Goal: Information Seeking & Learning: Learn about a topic

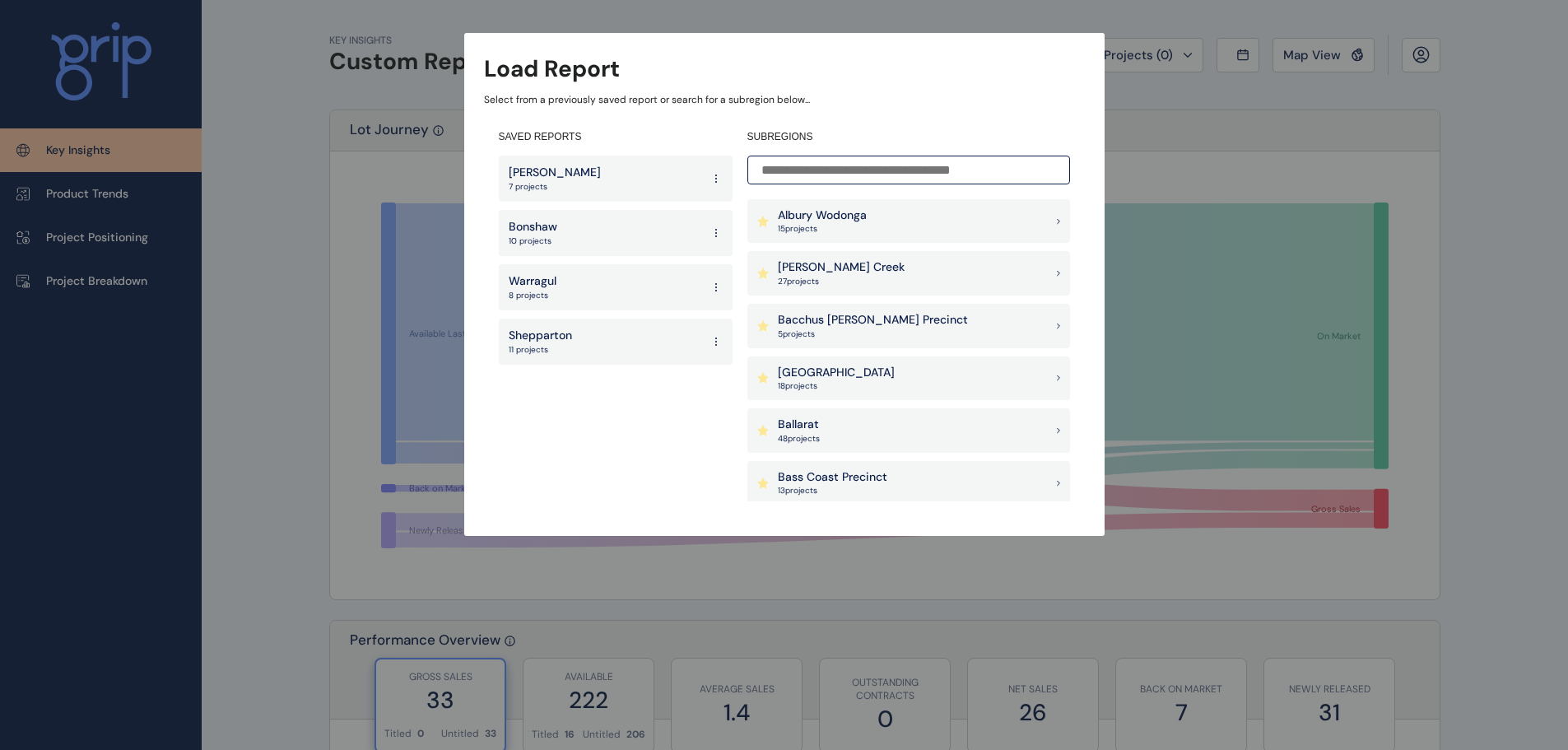
click at [1307, 143] on div "Load Report Select from a previously saved report or search for a subregion bel…" at bounding box center [784, 252] width 1568 height 503
click at [1036, 76] on div "Load Report" at bounding box center [784, 69] width 601 height 32
click at [1318, 179] on div "Load Report Select from a previously saved report or search for a subregion bel…" at bounding box center [784, 252] width 1568 height 503
click at [1180, 91] on div "Load Report Select from a previously saved report or search for a subregion bel…" at bounding box center [784, 252] width 1568 height 503
click at [814, 46] on div "Load Report Select from a previously saved report or search for a subregion bel…" at bounding box center [784, 285] width 641 height 503
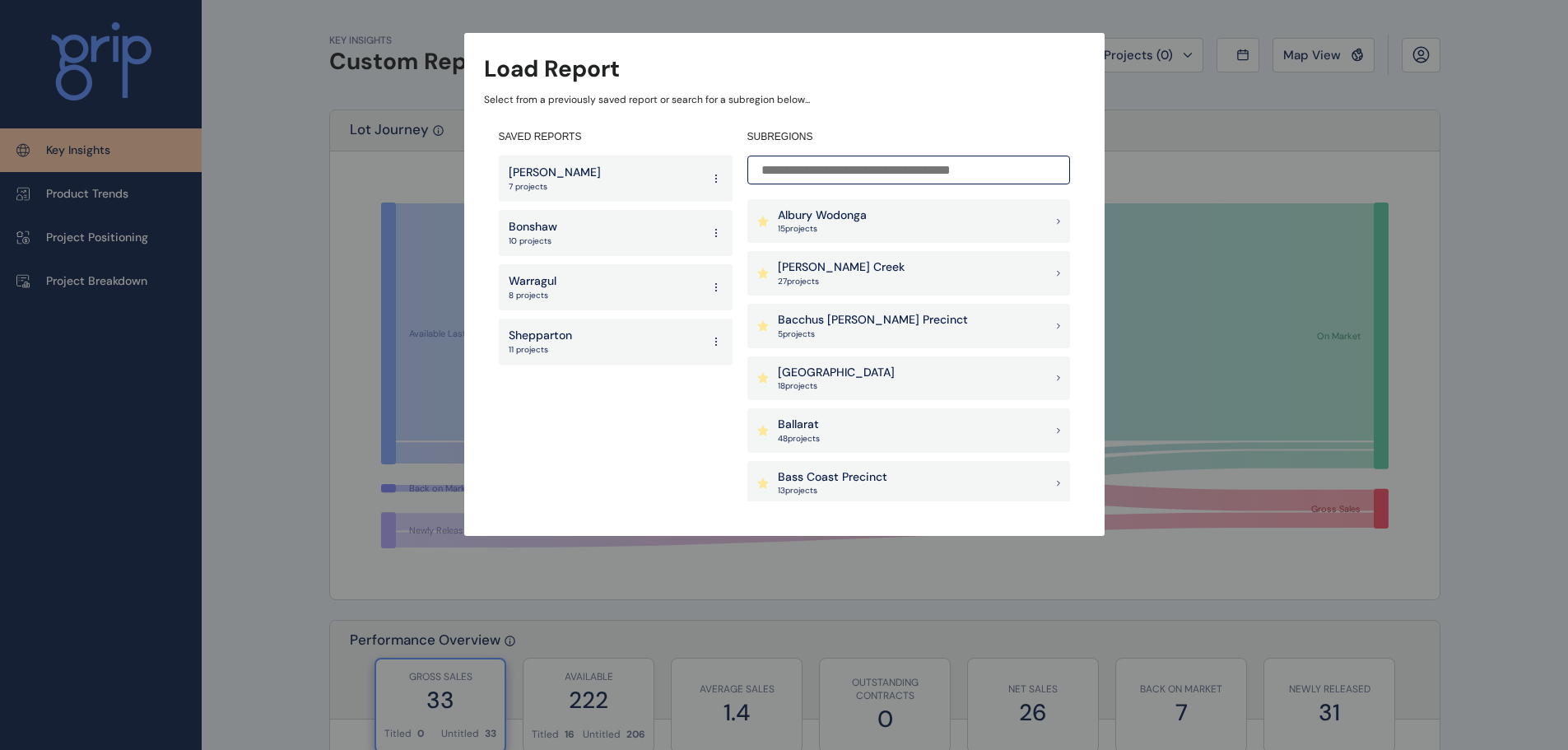
click at [920, 219] on div "Albury Wodonga 15 project s" at bounding box center [909, 221] width 323 height 44
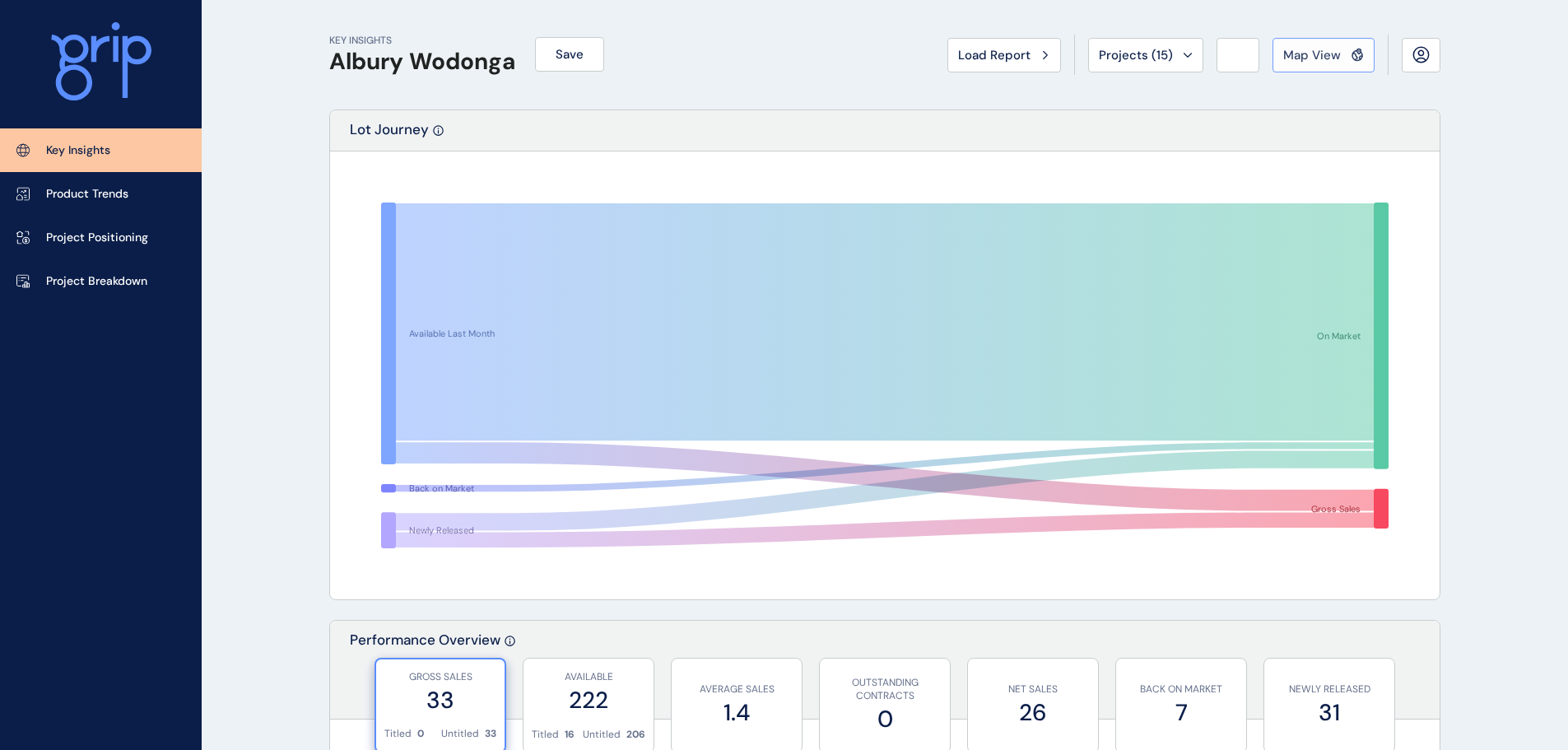
click at [1327, 54] on span "Map View" at bounding box center [1312, 55] width 57 height 17
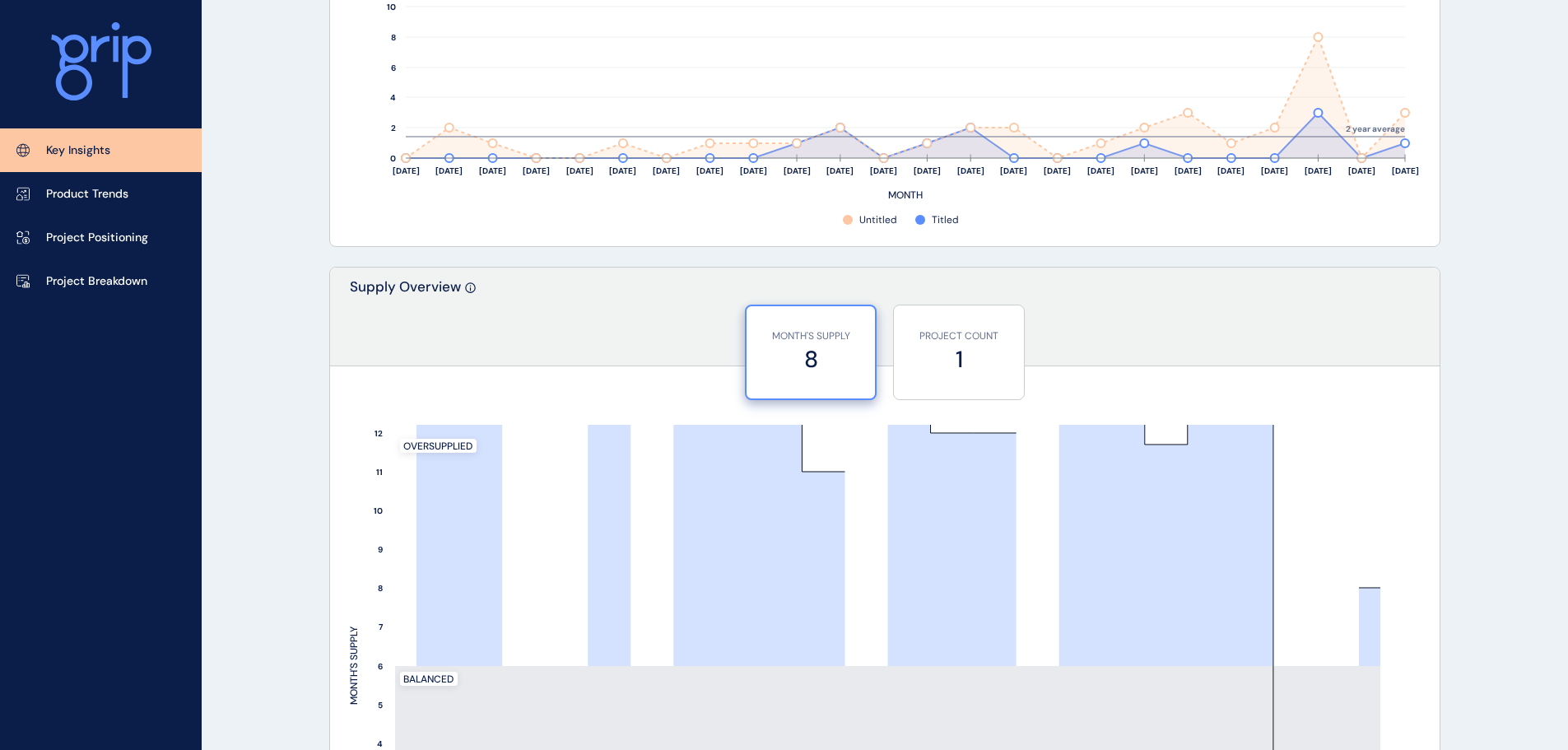
scroll to position [741, 0]
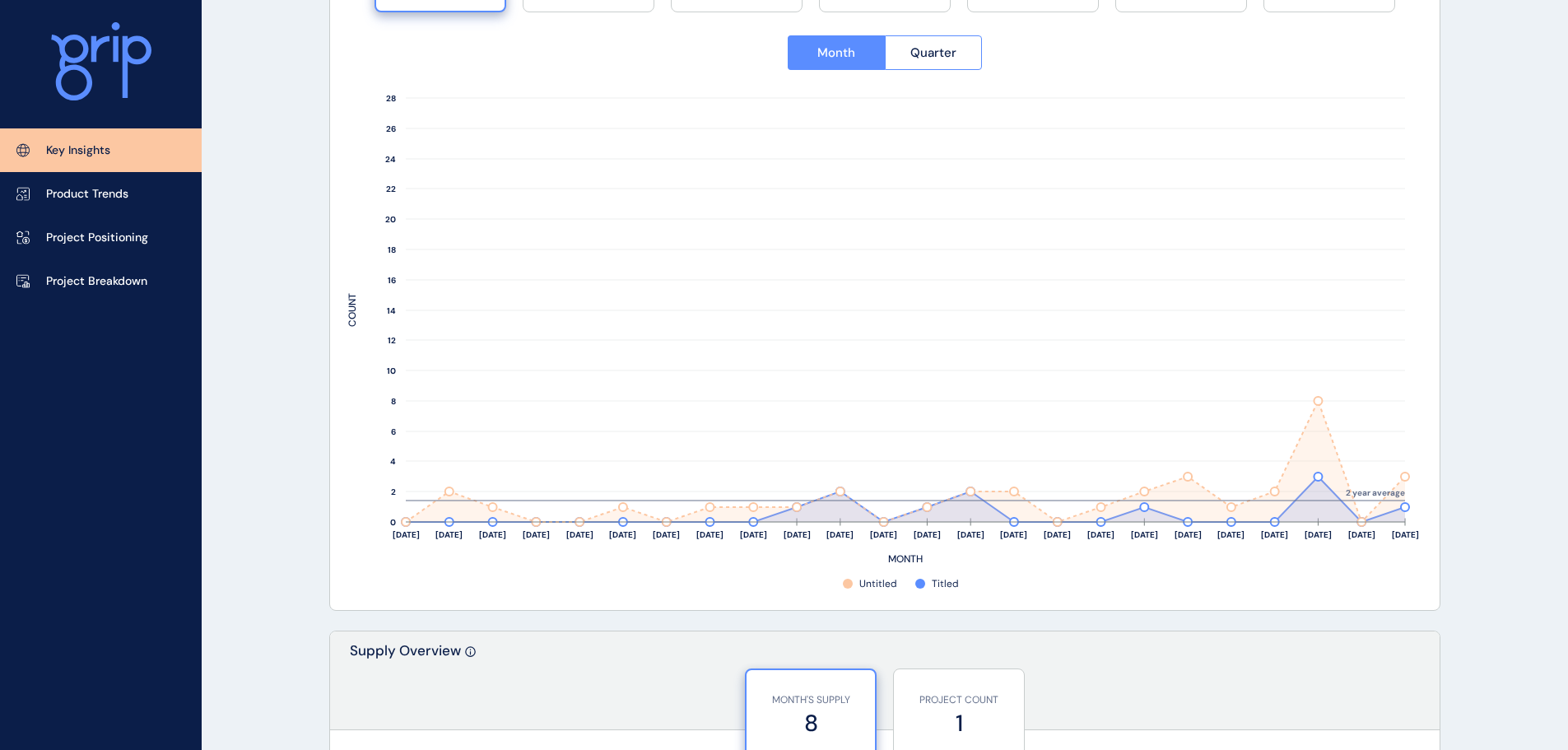
drag, startPoint x: 1438, startPoint y: 369, endPoint x: 1451, endPoint y: 273, distance: 96.9
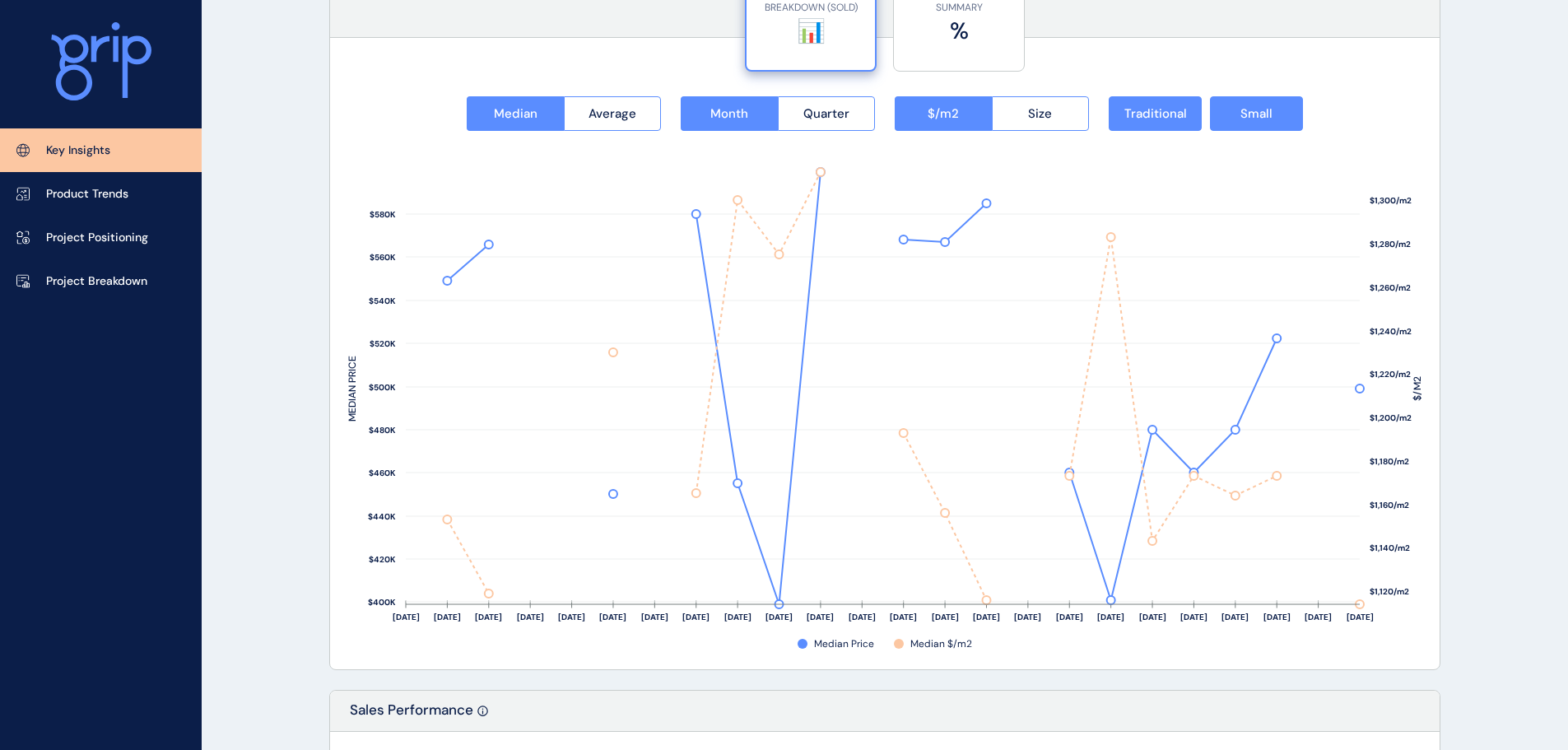
scroll to position [2141, 0]
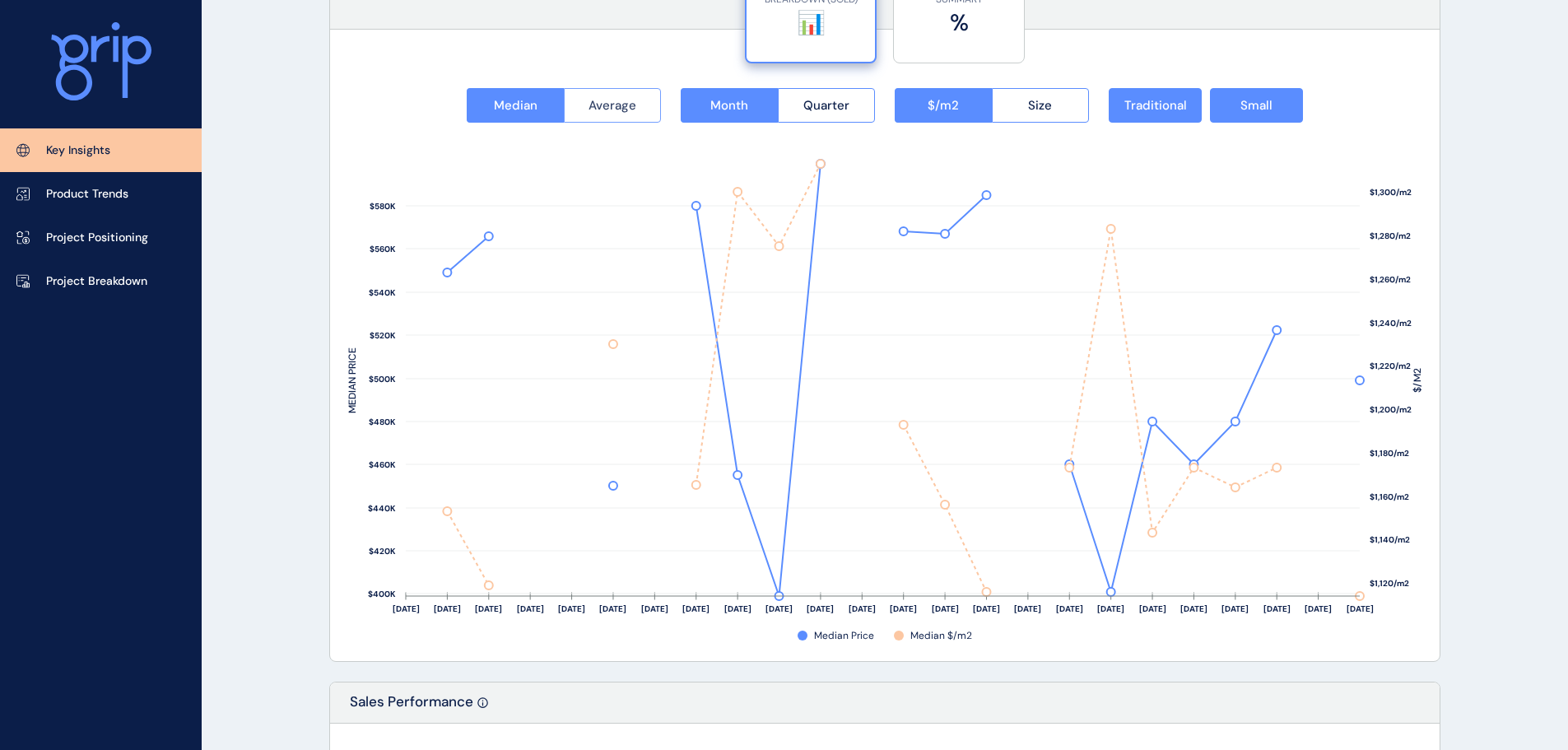
click at [608, 113] on span "Average" at bounding box center [612, 105] width 48 height 17
click at [534, 111] on span "Median" at bounding box center [515, 105] width 44 height 17
click at [622, 107] on span "Average" at bounding box center [612, 105] width 48 height 17
click at [1053, 104] on button "Size" at bounding box center [1040, 105] width 98 height 35
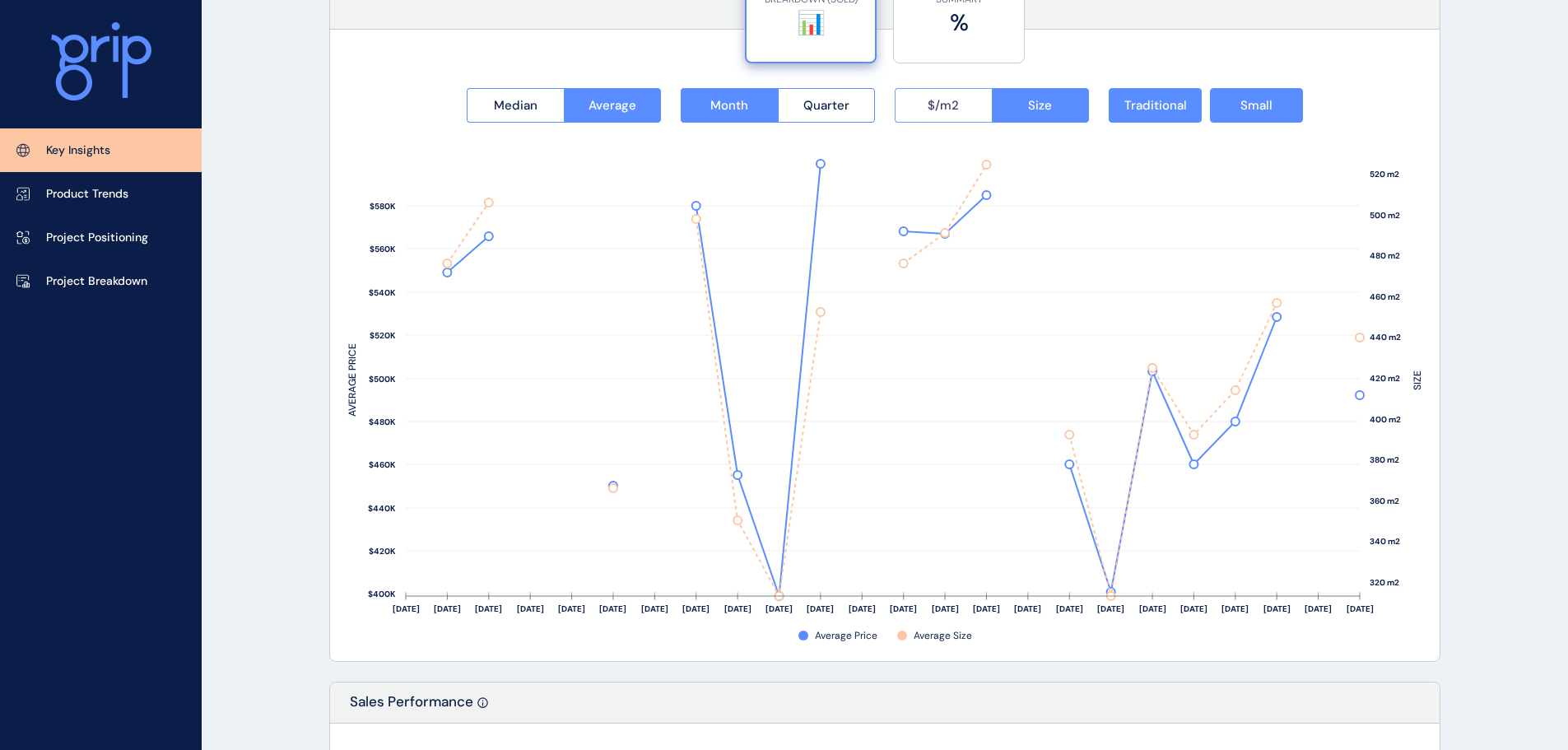
click at [961, 105] on button "$/m2" at bounding box center [944, 105] width 98 height 35
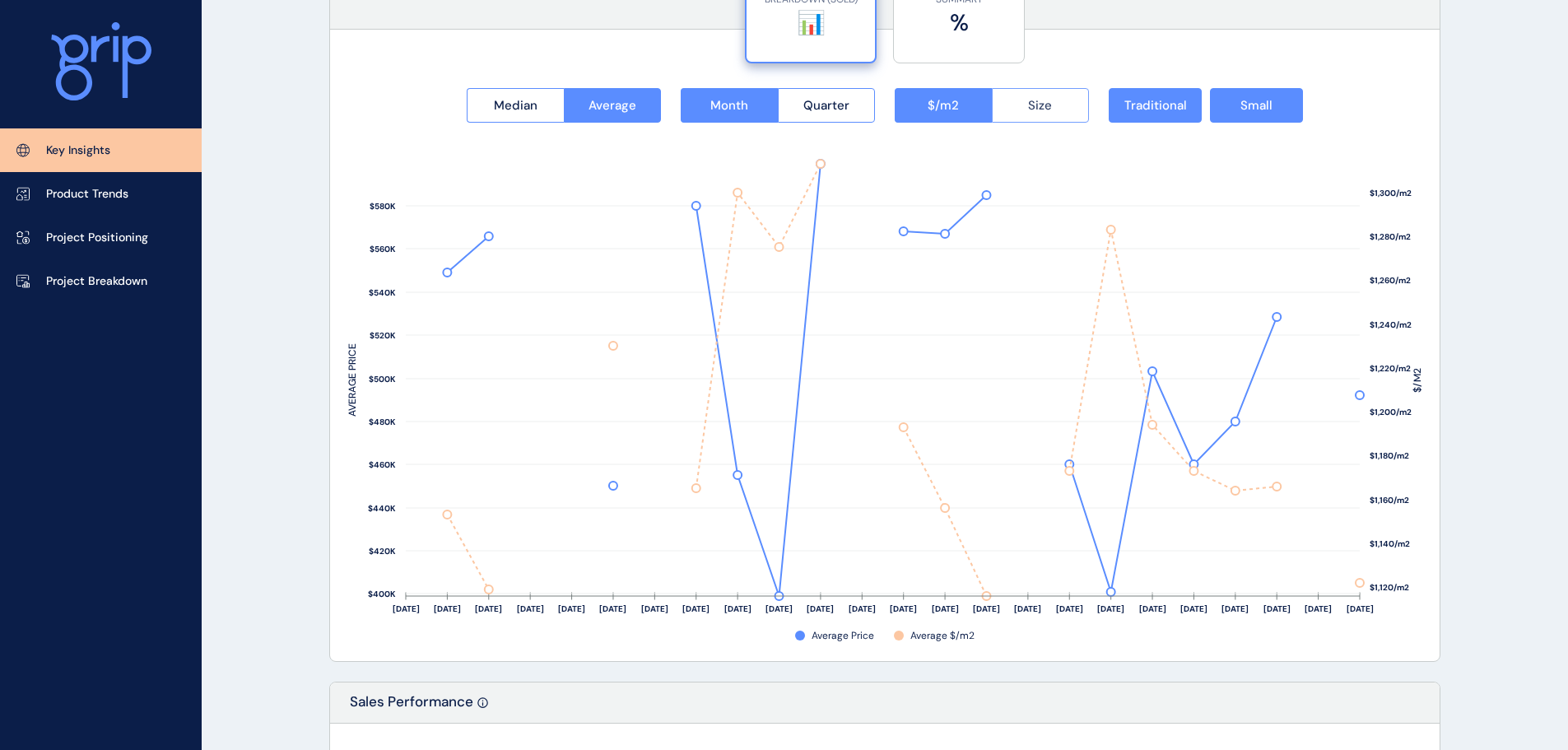
click at [1055, 112] on button "Size" at bounding box center [1040, 105] width 98 height 35
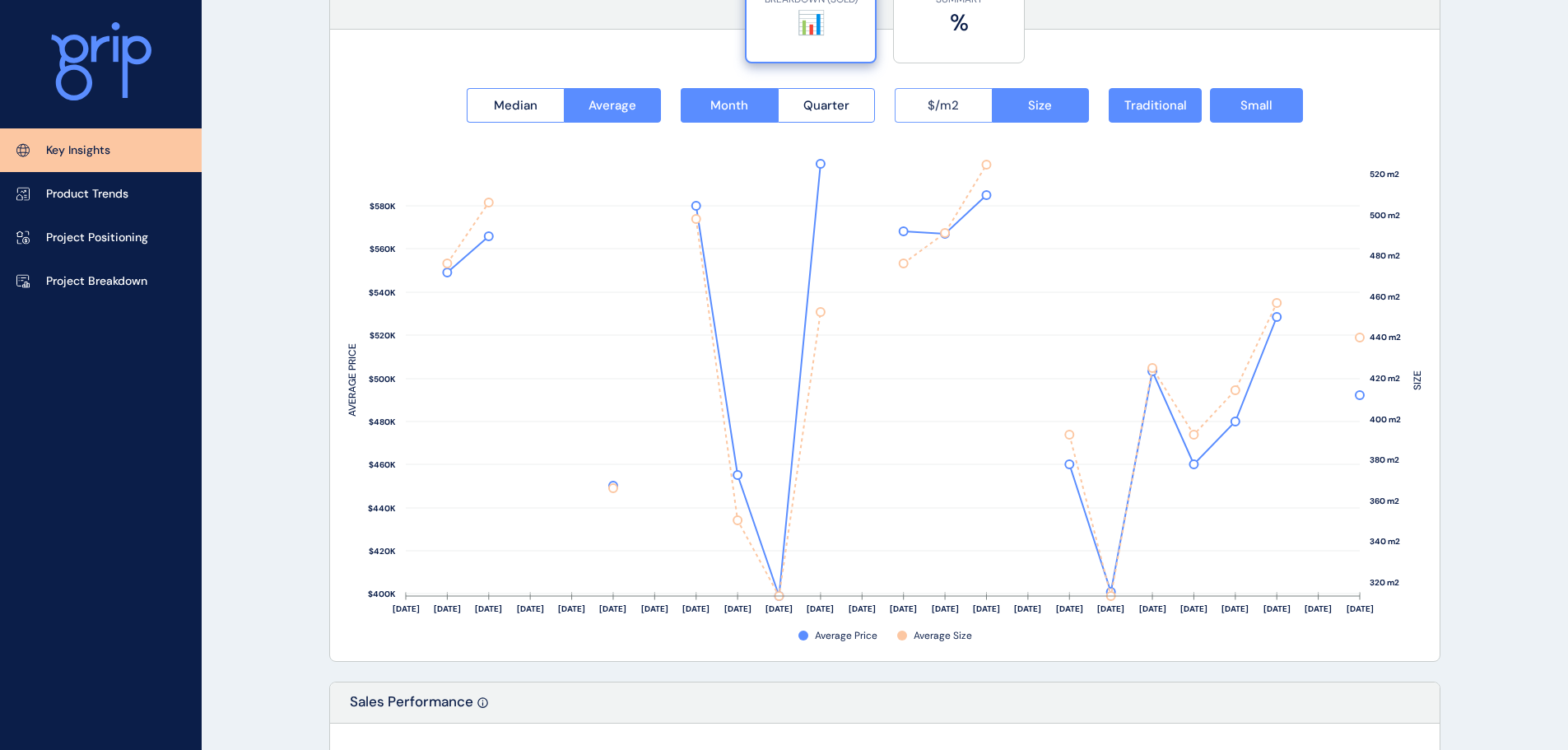
click at [968, 99] on button "$/m2" at bounding box center [944, 105] width 98 height 35
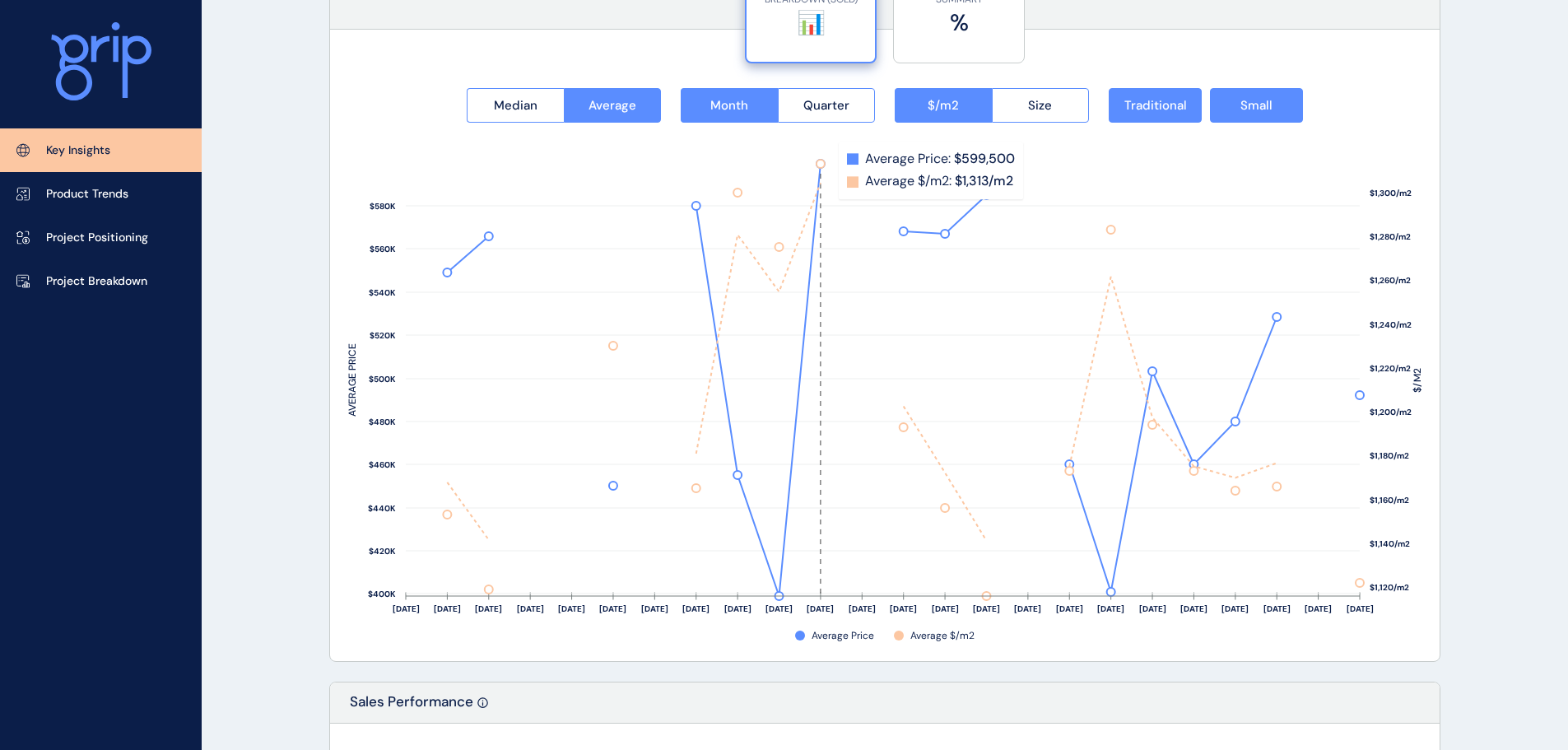
click at [827, 171] on rect at bounding box center [831, 380] width 63 height 432
click at [1172, 108] on span "Traditional" at bounding box center [1156, 105] width 63 height 17
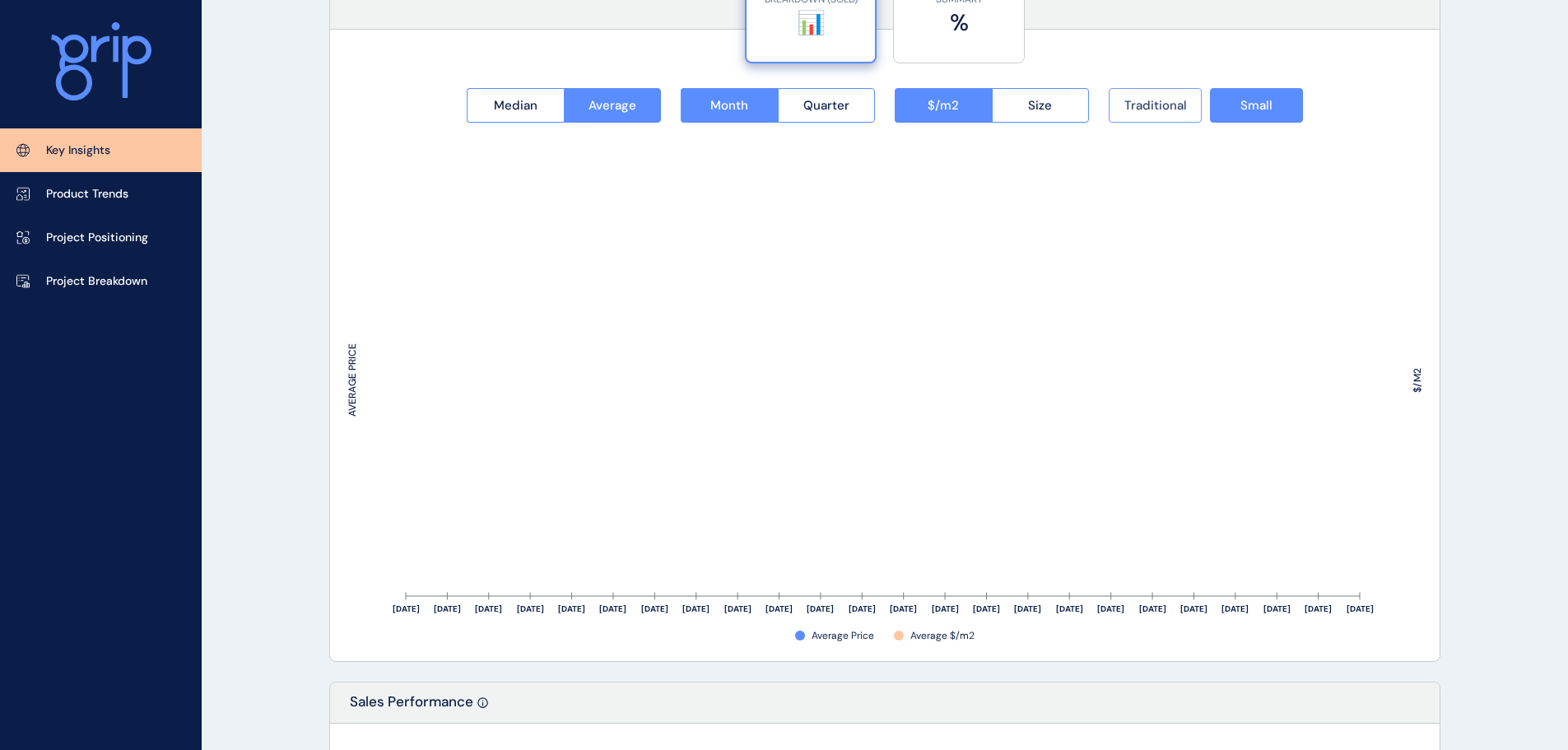
click at [1162, 108] on span "Traditional" at bounding box center [1156, 105] width 63 height 17
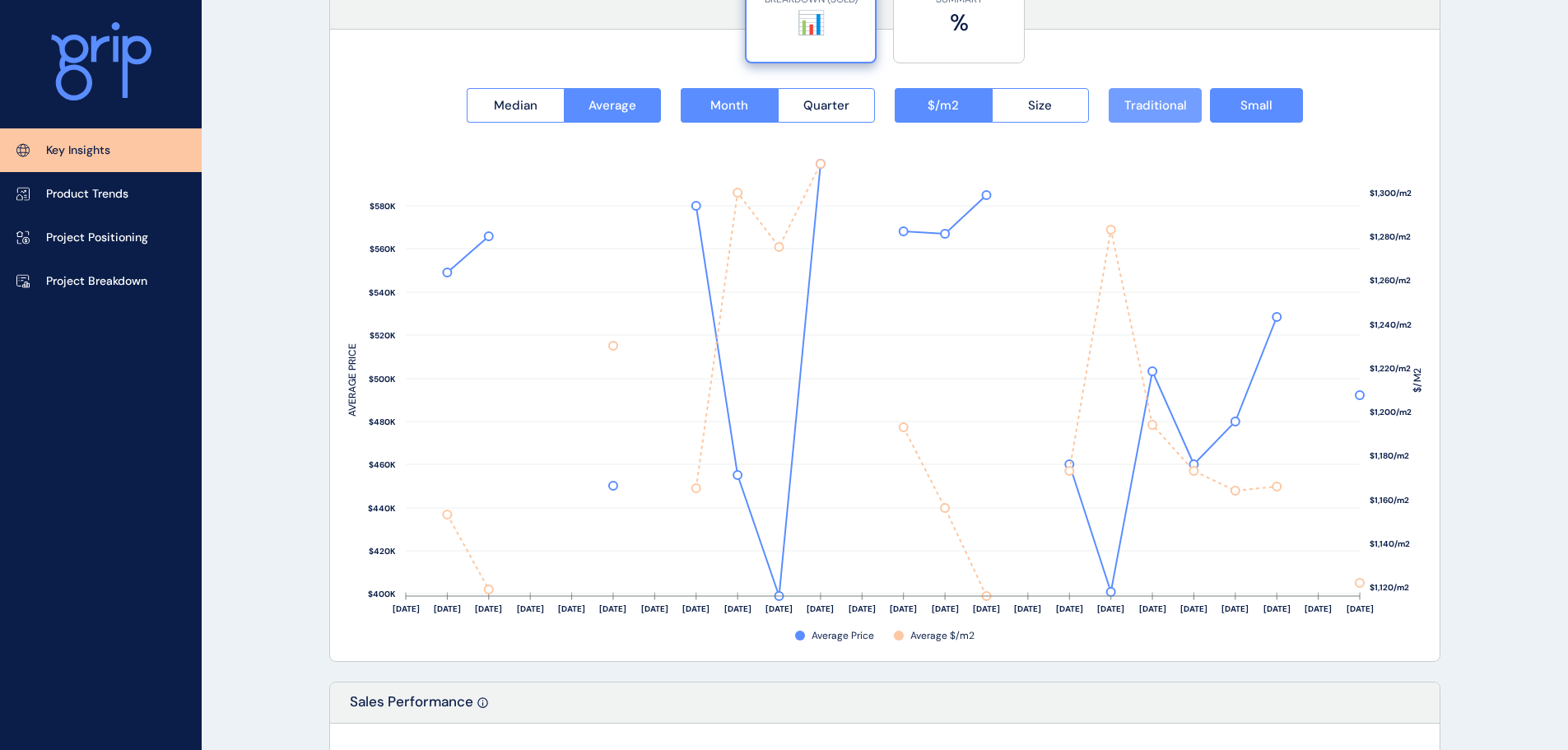
drag, startPoint x: 1123, startPoint y: 115, endPoint x: 1154, endPoint y: 110, distance: 31.4
click at [1123, 115] on button "Traditional" at bounding box center [1155, 105] width 93 height 35
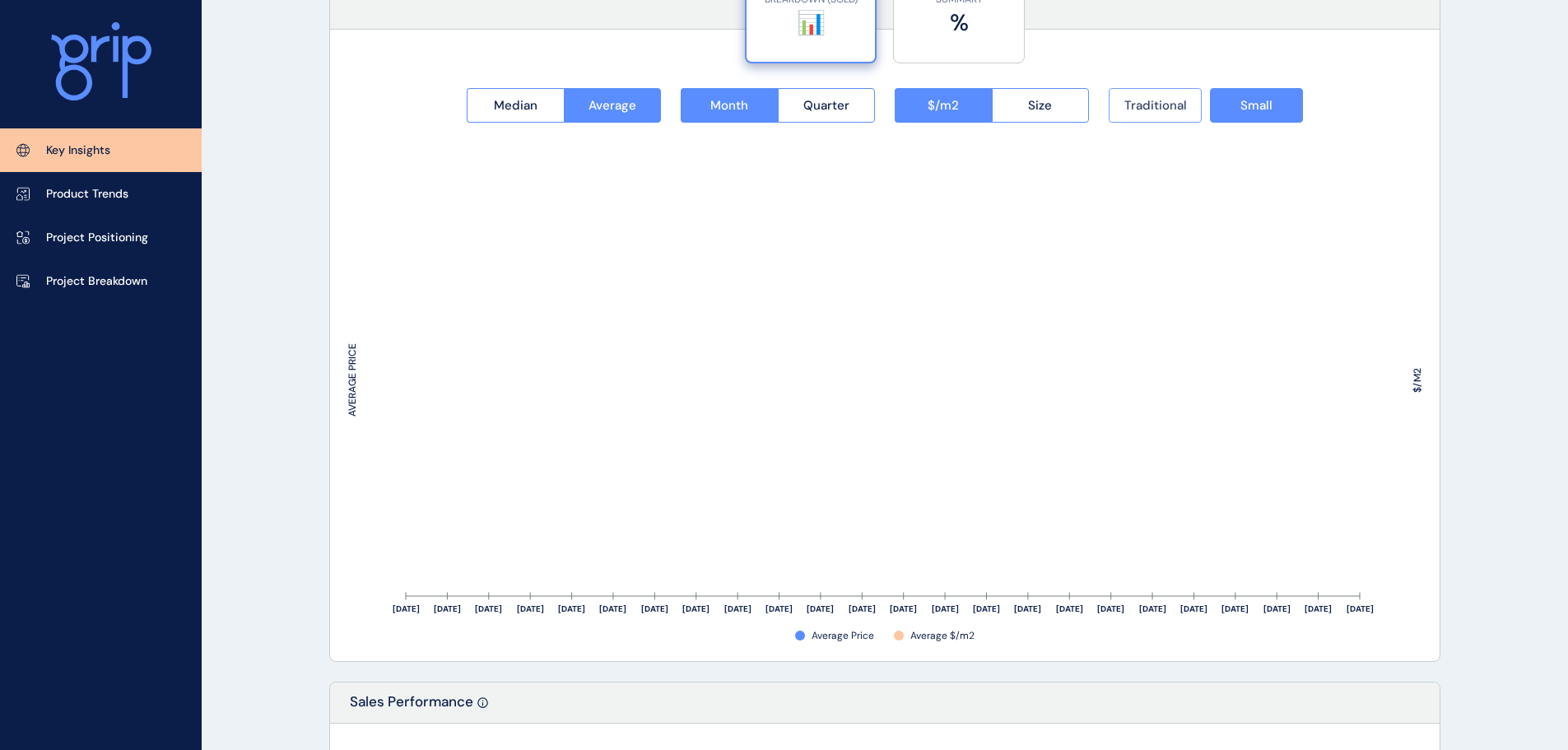
click at [1162, 109] on span "Traditional" at bounding box center [1156, 105] width 63 height 17
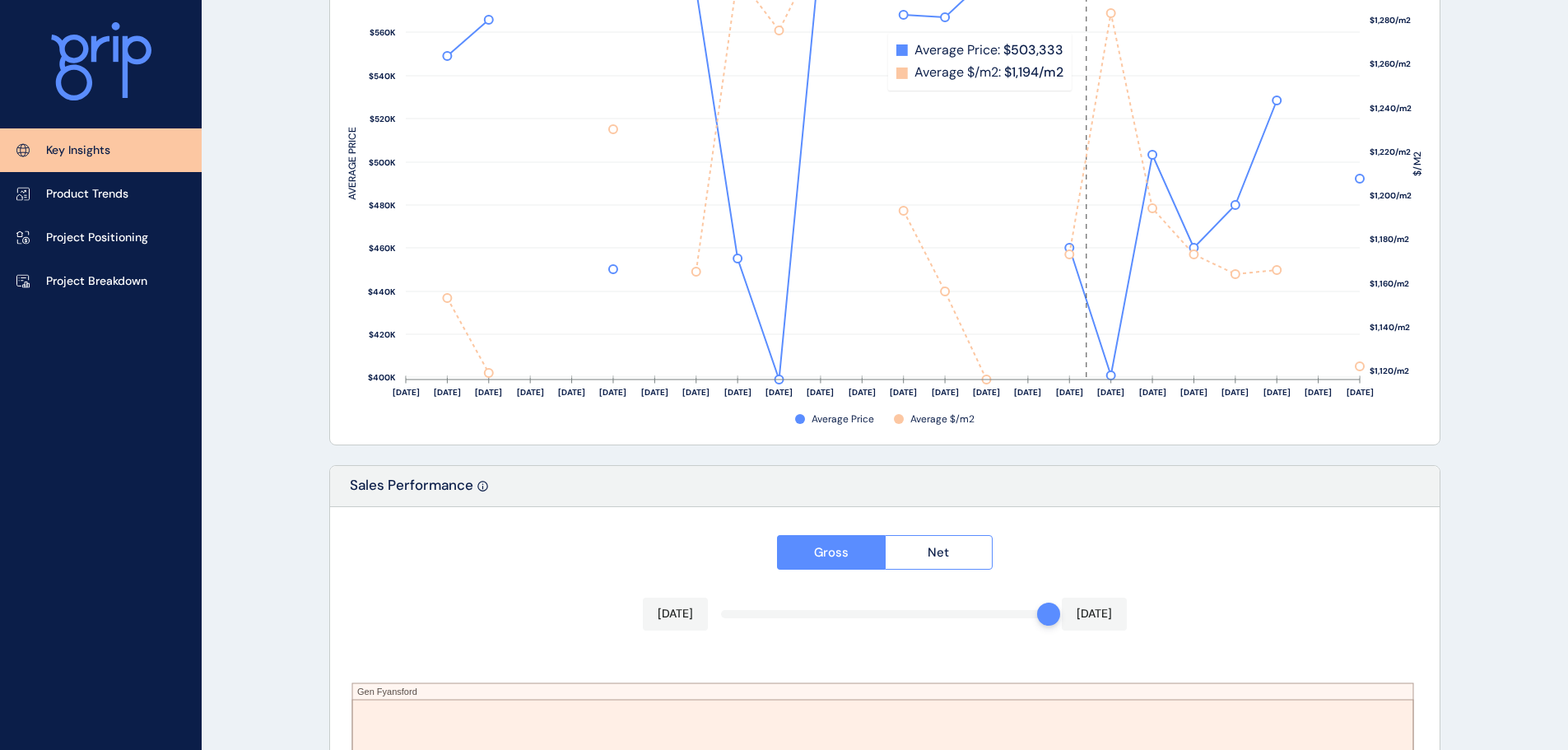
scroll to position [2717, 0]
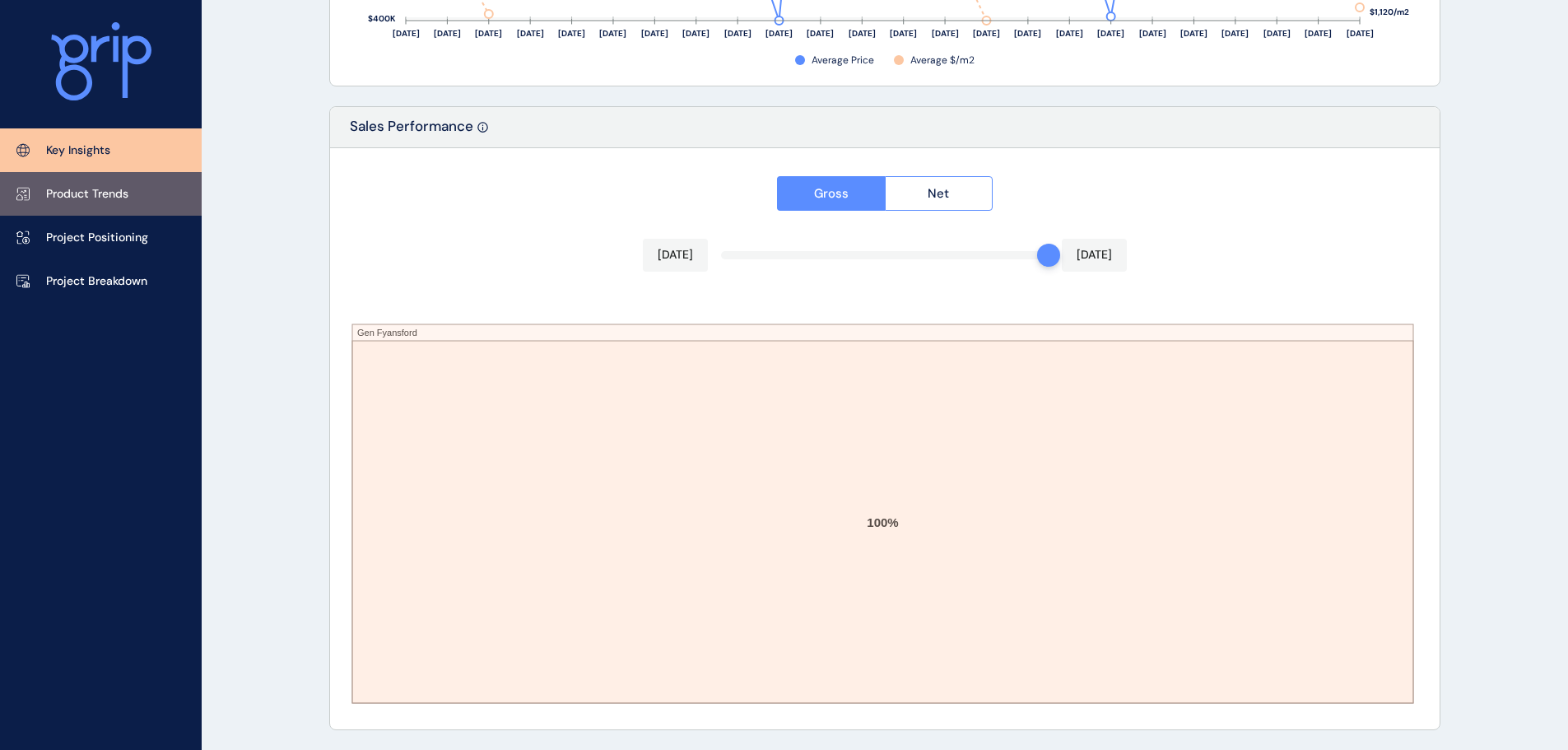
click at [98, 198] on p "Product Trends" at bounding box center [87, 194] width 83 height 17
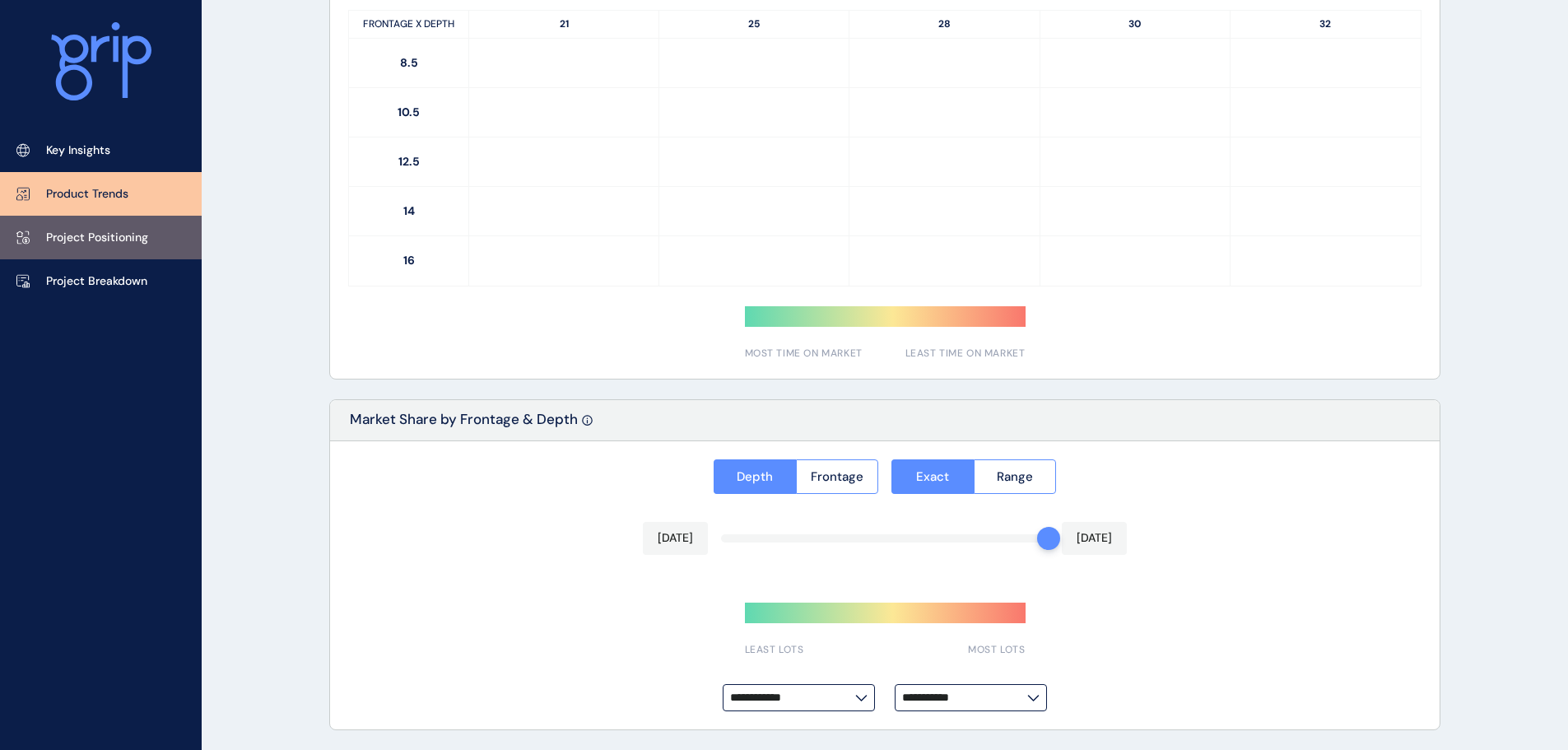
type input "*********"
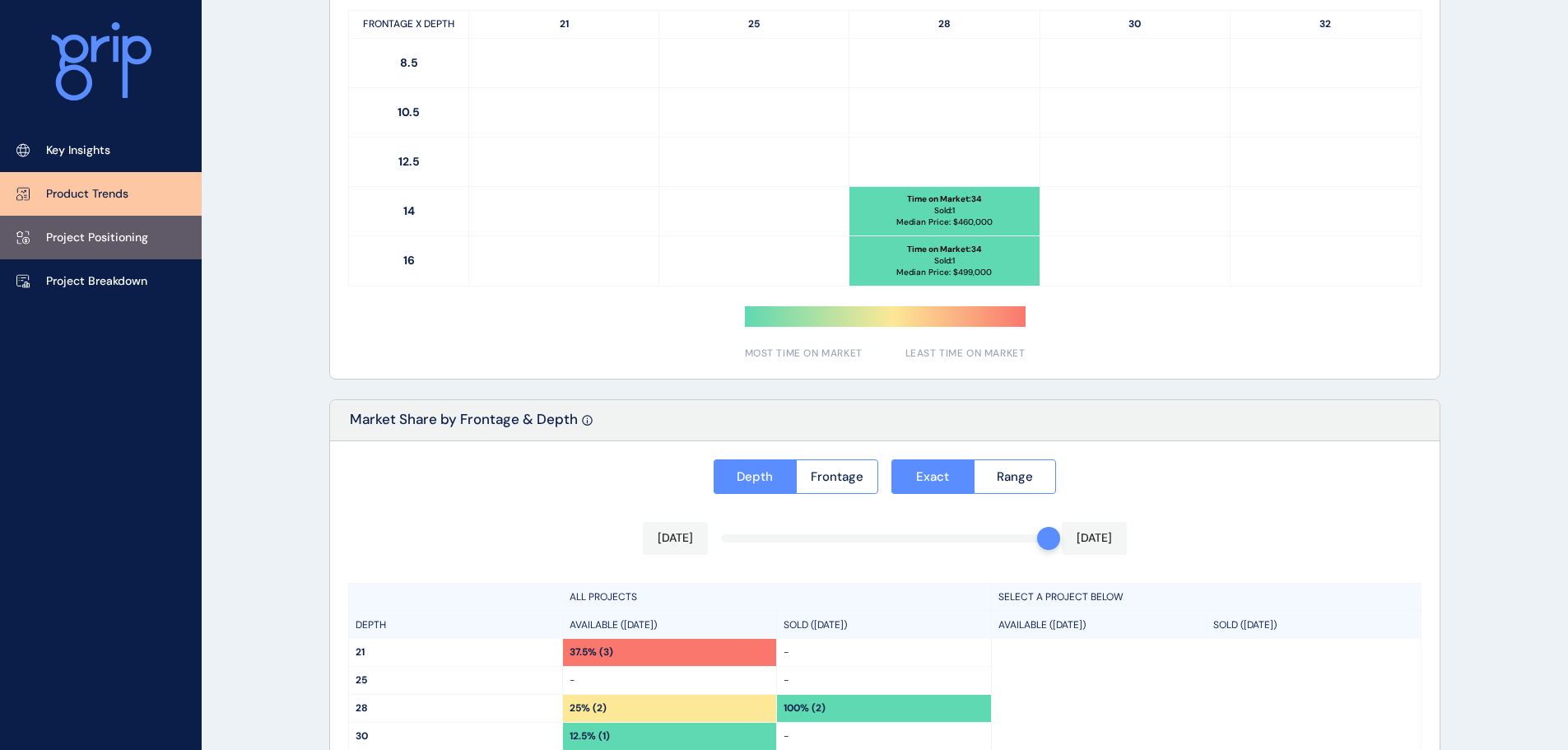
scroll to position [1177, 0]
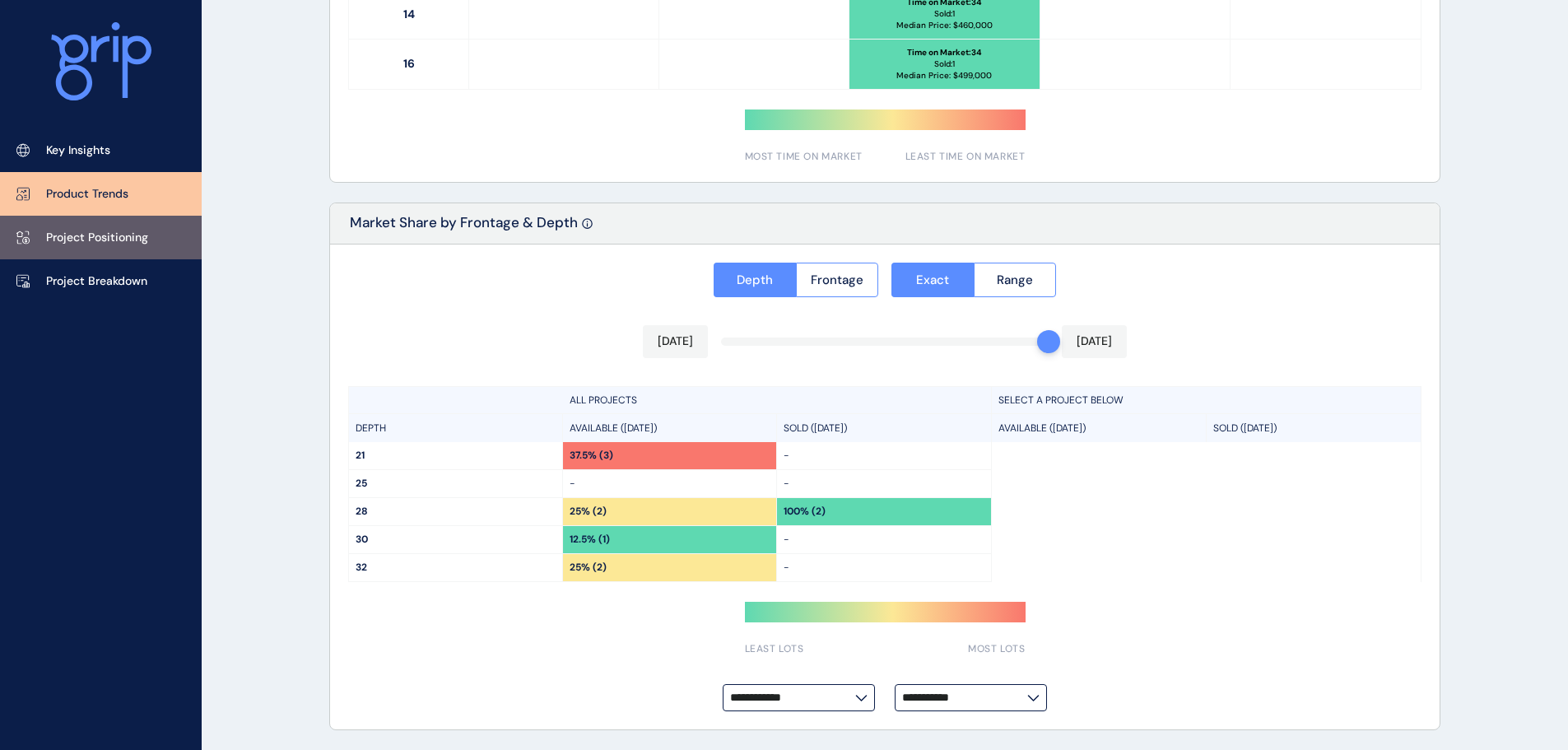
click at [90, 240] on p "Project Positioning" at bounding box center [97, 238] width 102 height 17
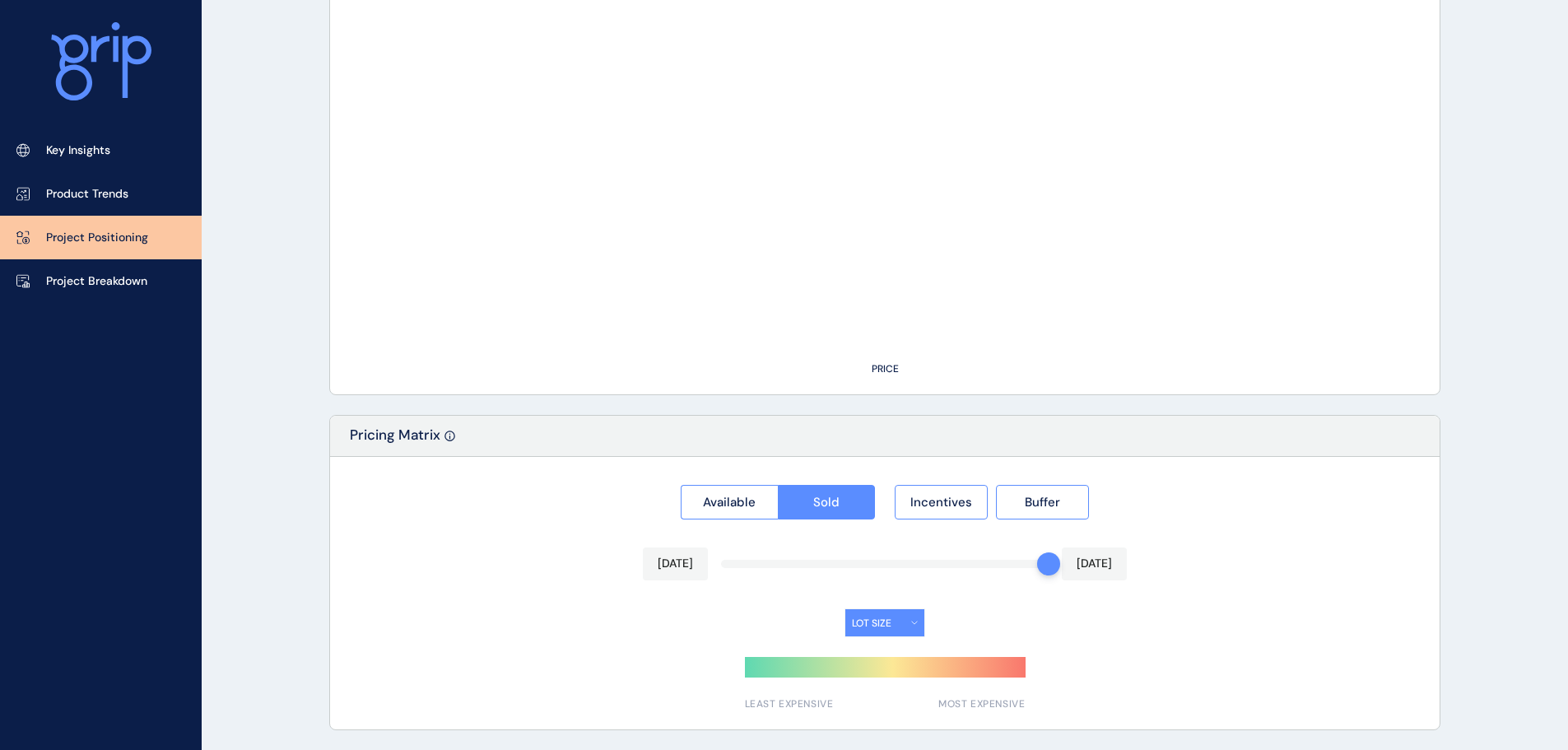
type input "**********"
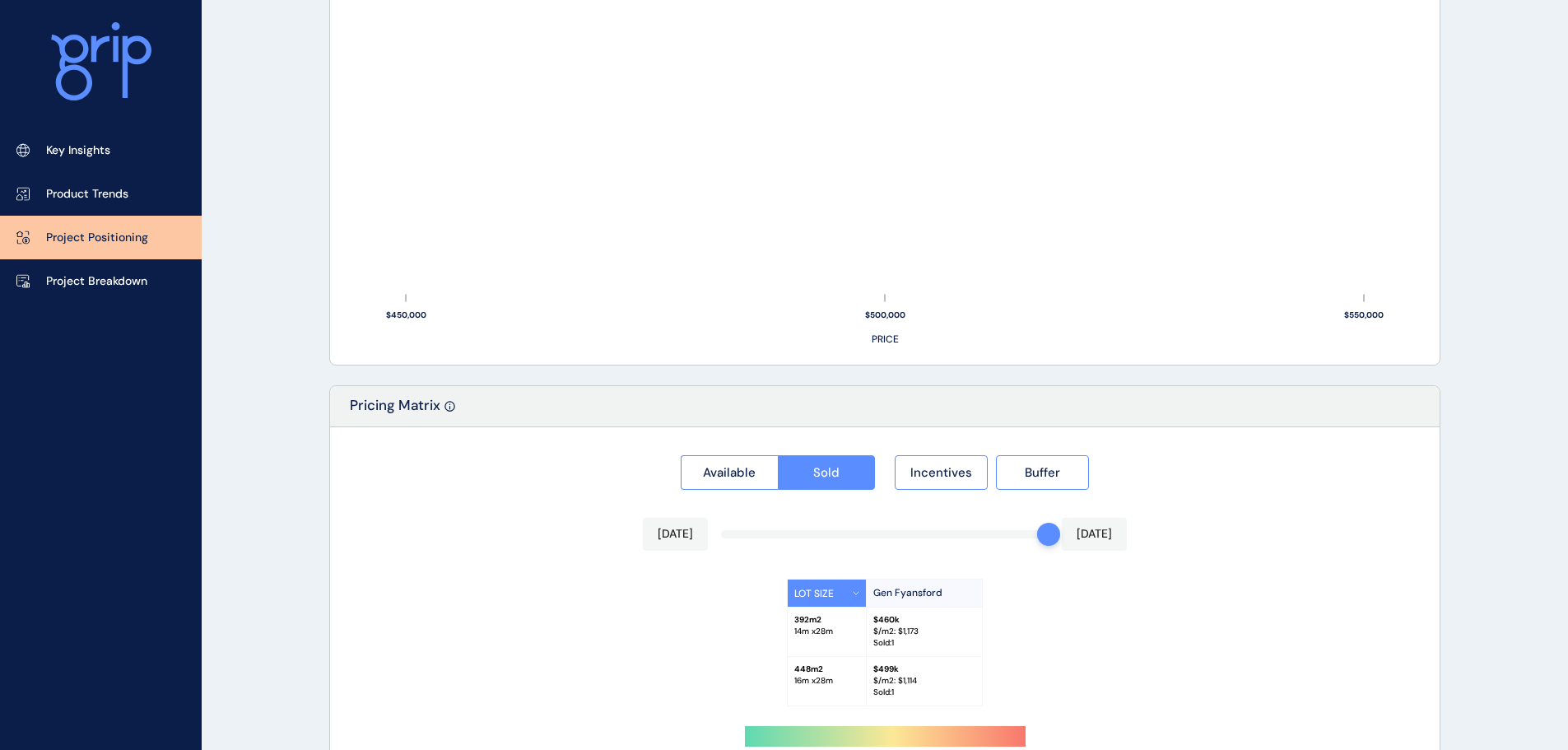
scroll to position [1247, 0]
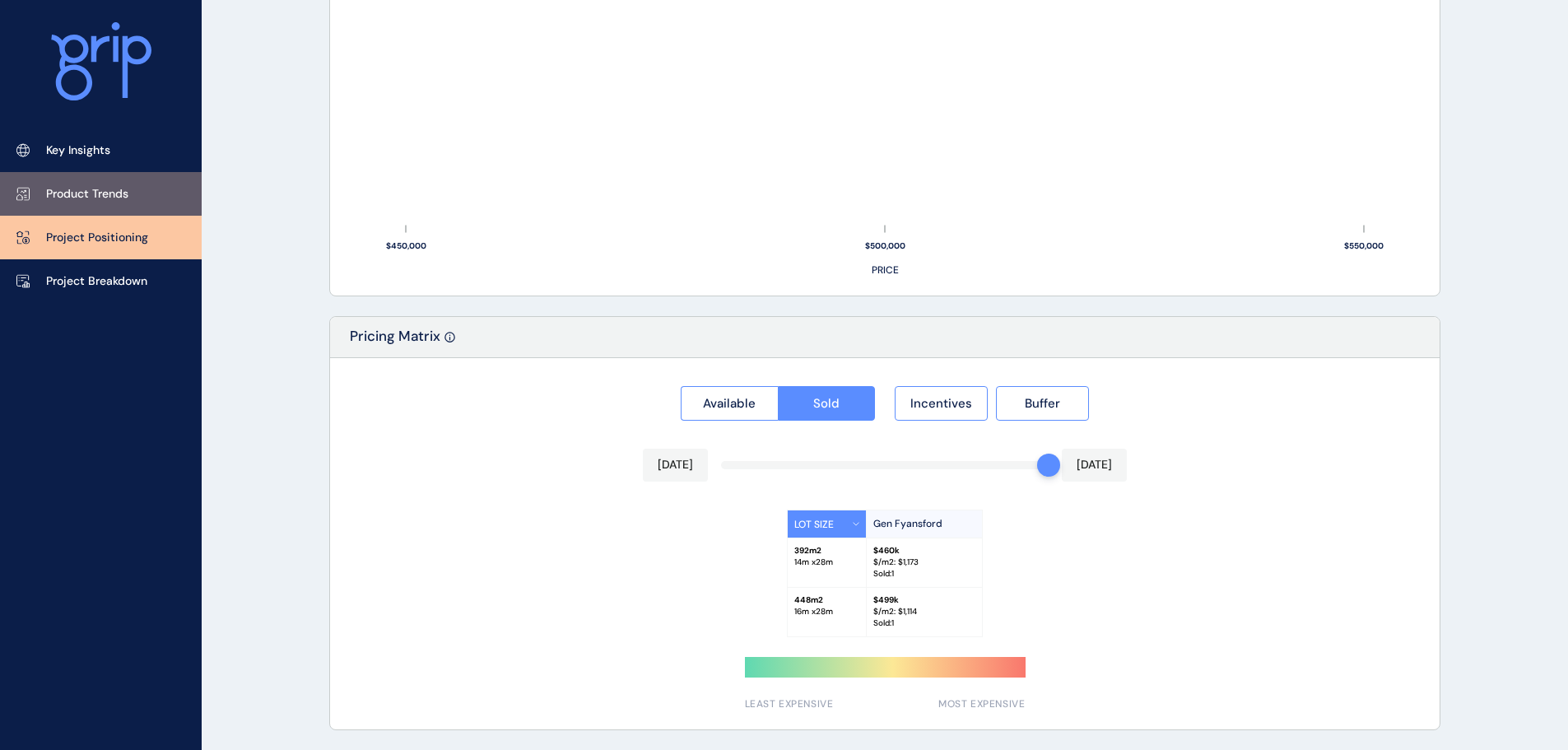
click at [96, 197] on p "Product Trends" at bounding box center [87, 194] width 83 height 17
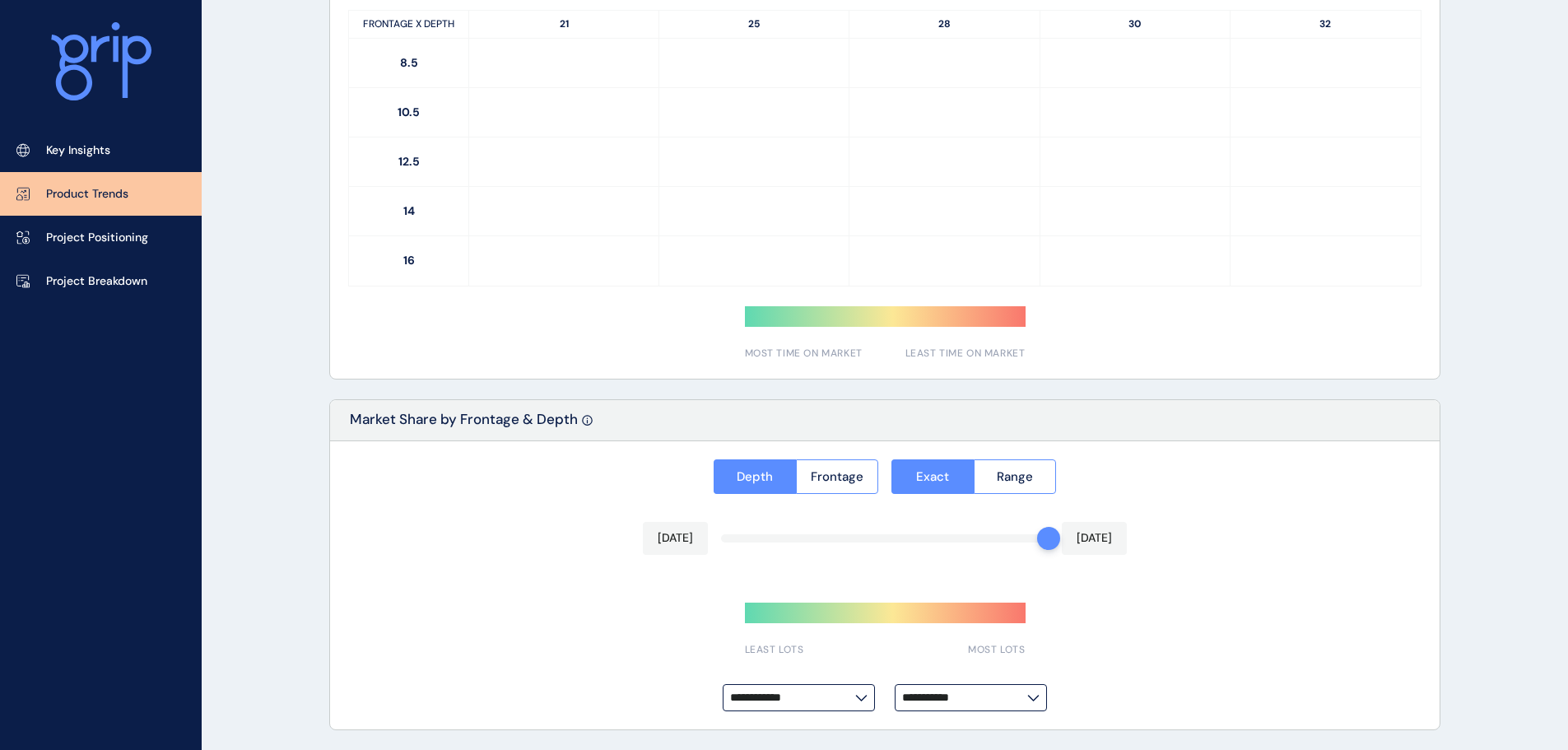
type input "*********"
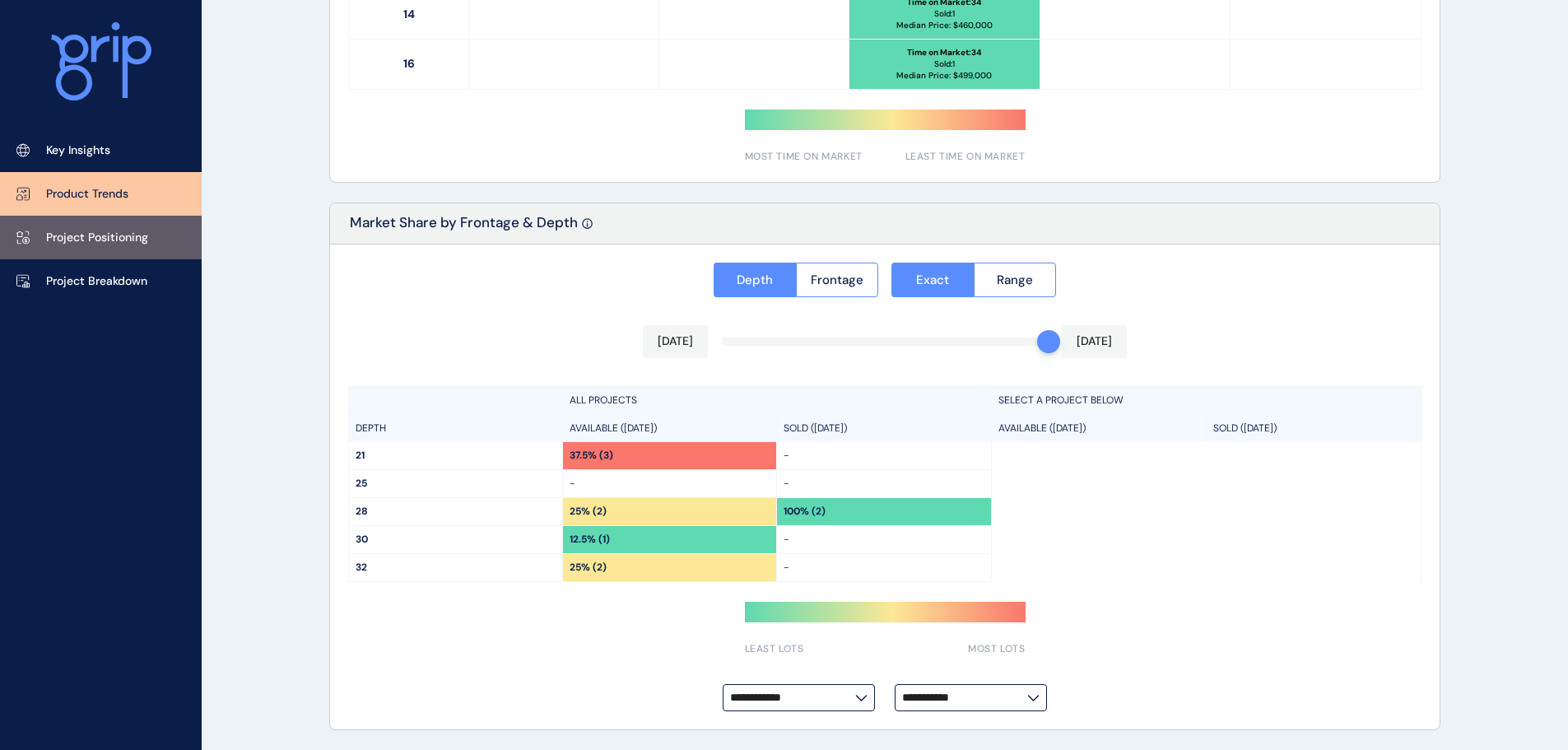
click at [103, 233] on p "Project Positioning" at bounding box center [97, 238] width 102 height 17
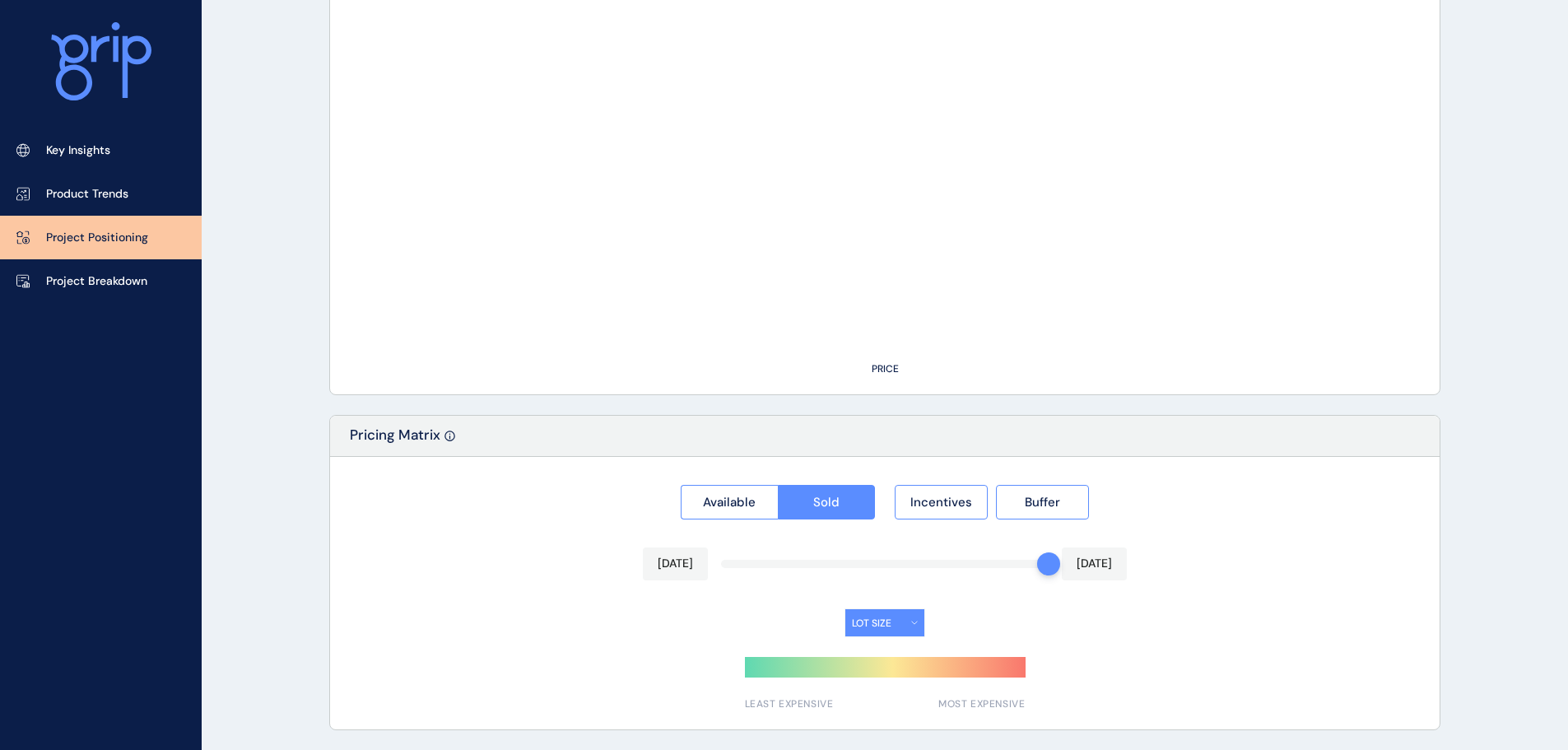
type input "**********"
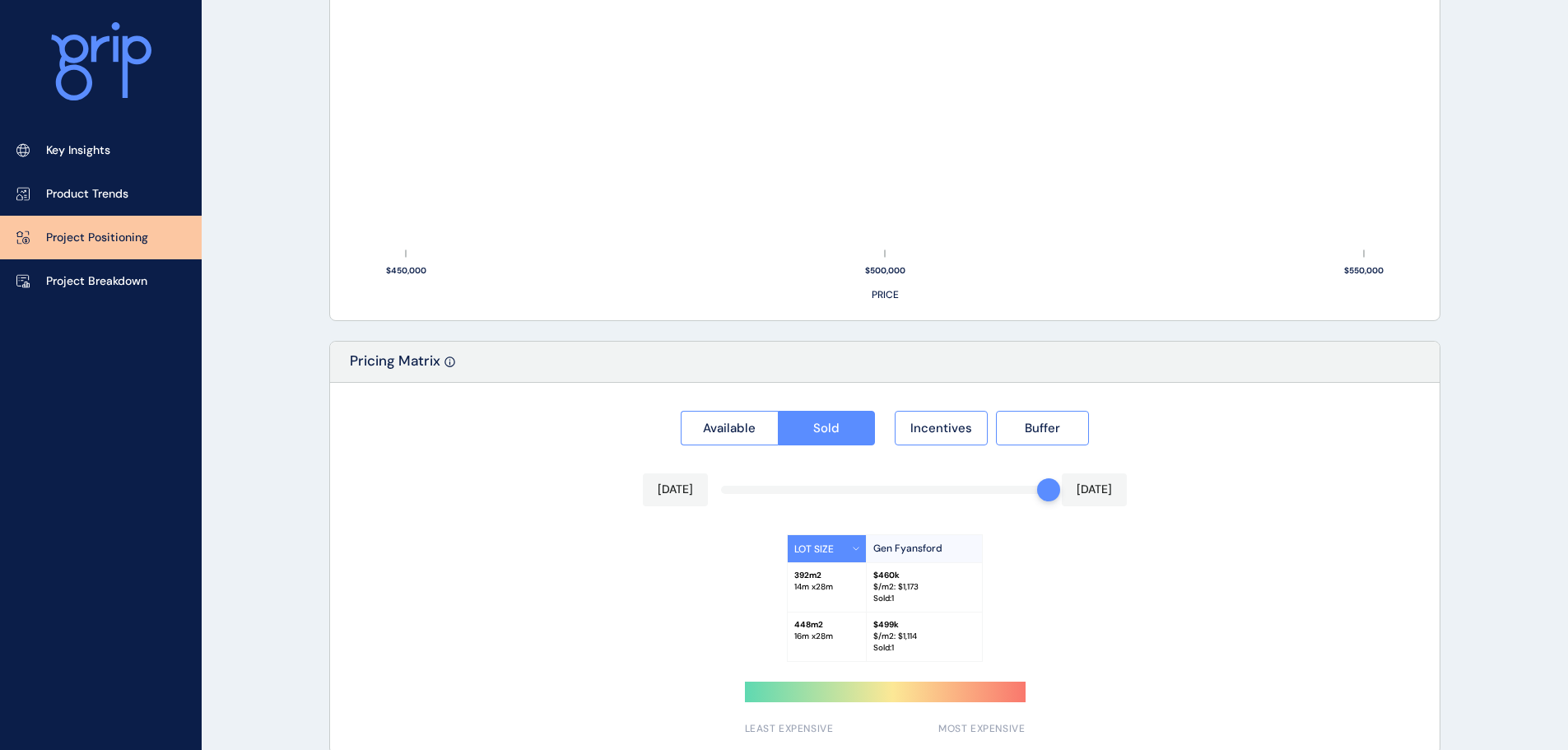
scroll to position [1247, 0]
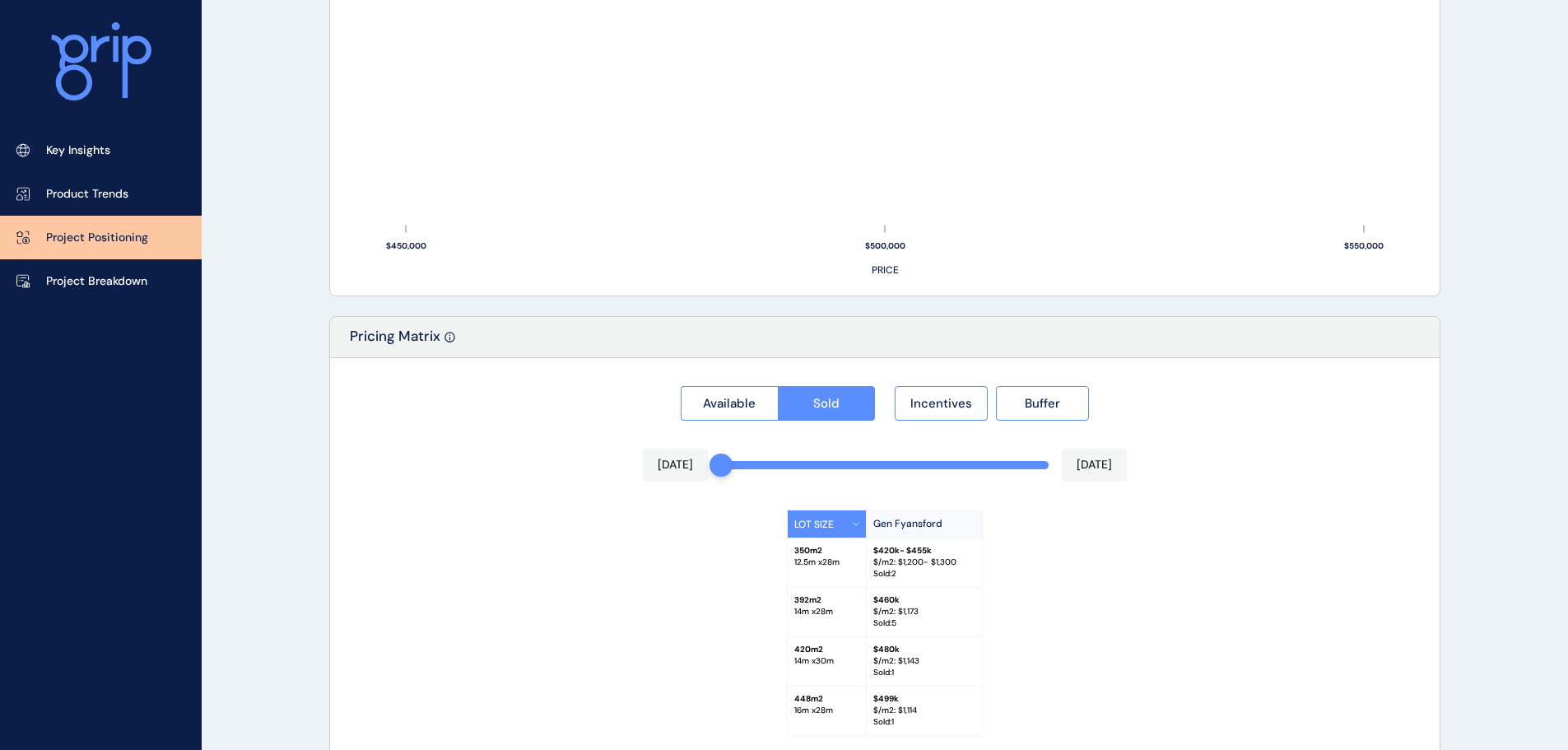
drag, startPoint x: 1039, startPoint y: 466, endPoint x: 708, endPoint y: 476, distance: 331.2
click at [708, 476] on div "[DATE] [DATE]" at bounding box center [885, 465] width 484 height 33
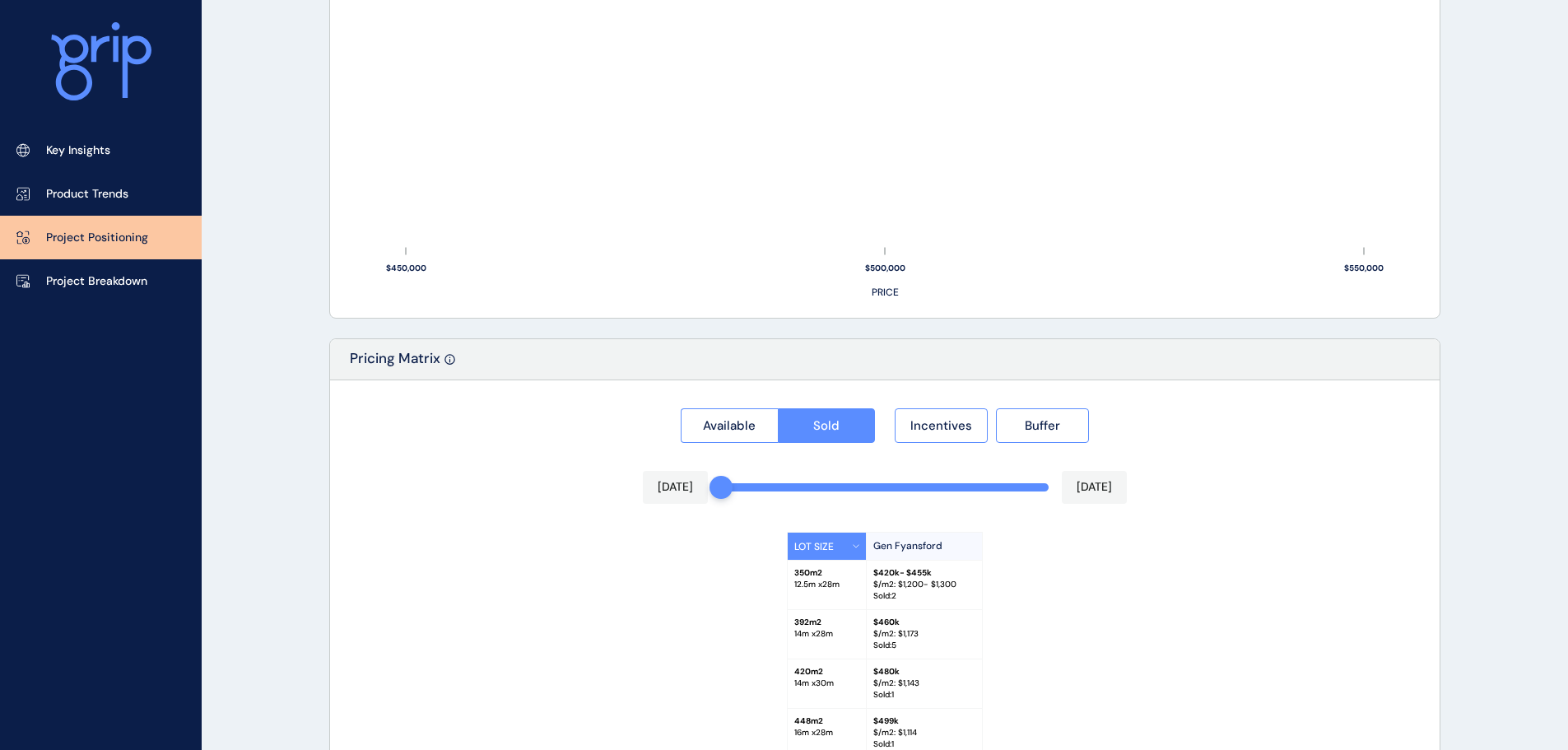
scroll to position [1345, 0]
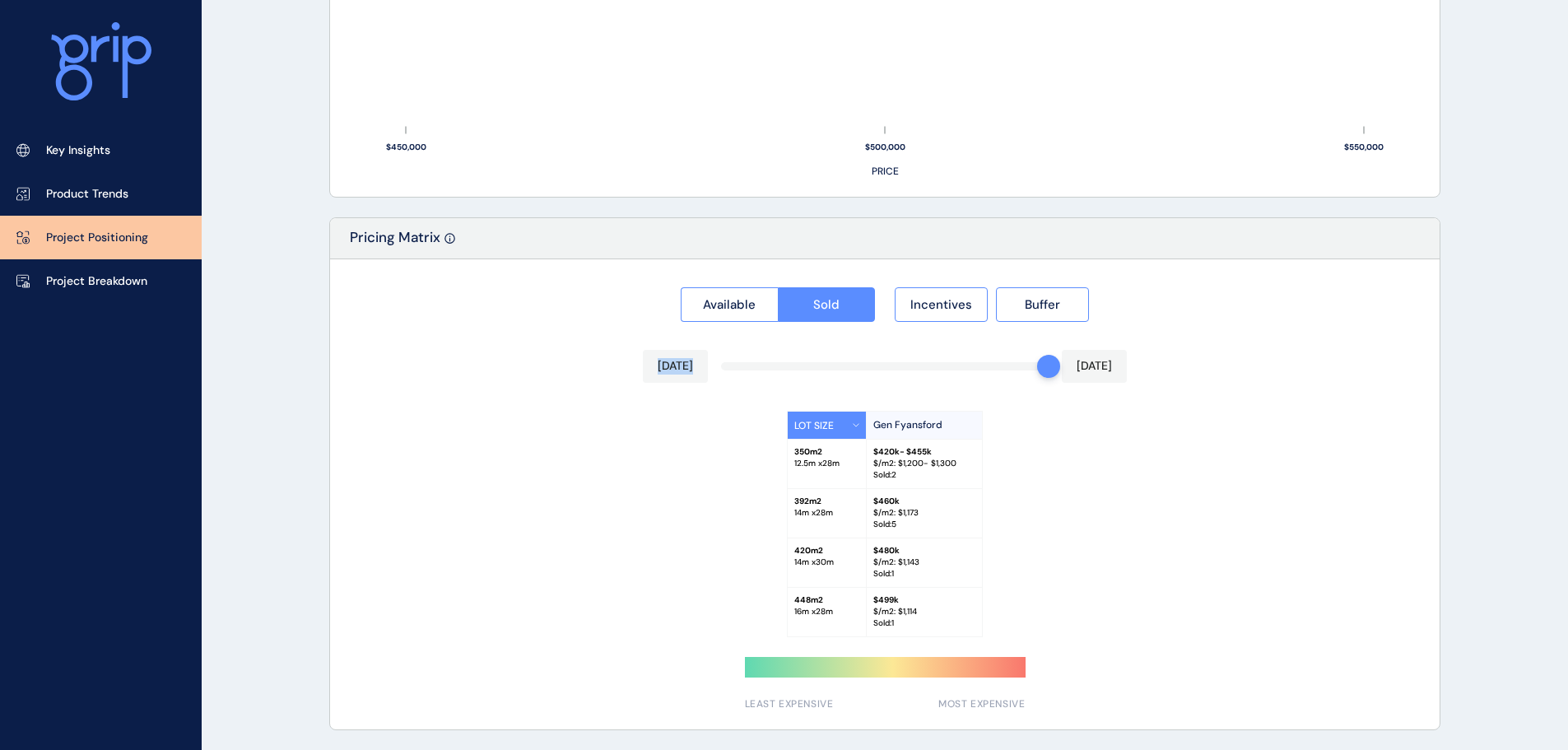
drag, startPoint x: 730, startPoint y: 368, endPoint x: 1051, endPoint y: 374, distance: 321.1
click at [1051, 374] on div "Available Sold Incentives Buffer [DATE] [DATE] LOT SIZE Gen Fyansford 350 m2 12…" at bounding box center [885, 495] width 1110 height 470
click at [729, 391] on div "Available Sold Incentives Buffer [DATE] [DATE] LOT SIZE Gen Fyansford 350 m2 12…" at bounding box center [885, 495] width 1110 height 470
click at [734, 318] on button "Available" at bounding box center [730, 305] width 98 height 35
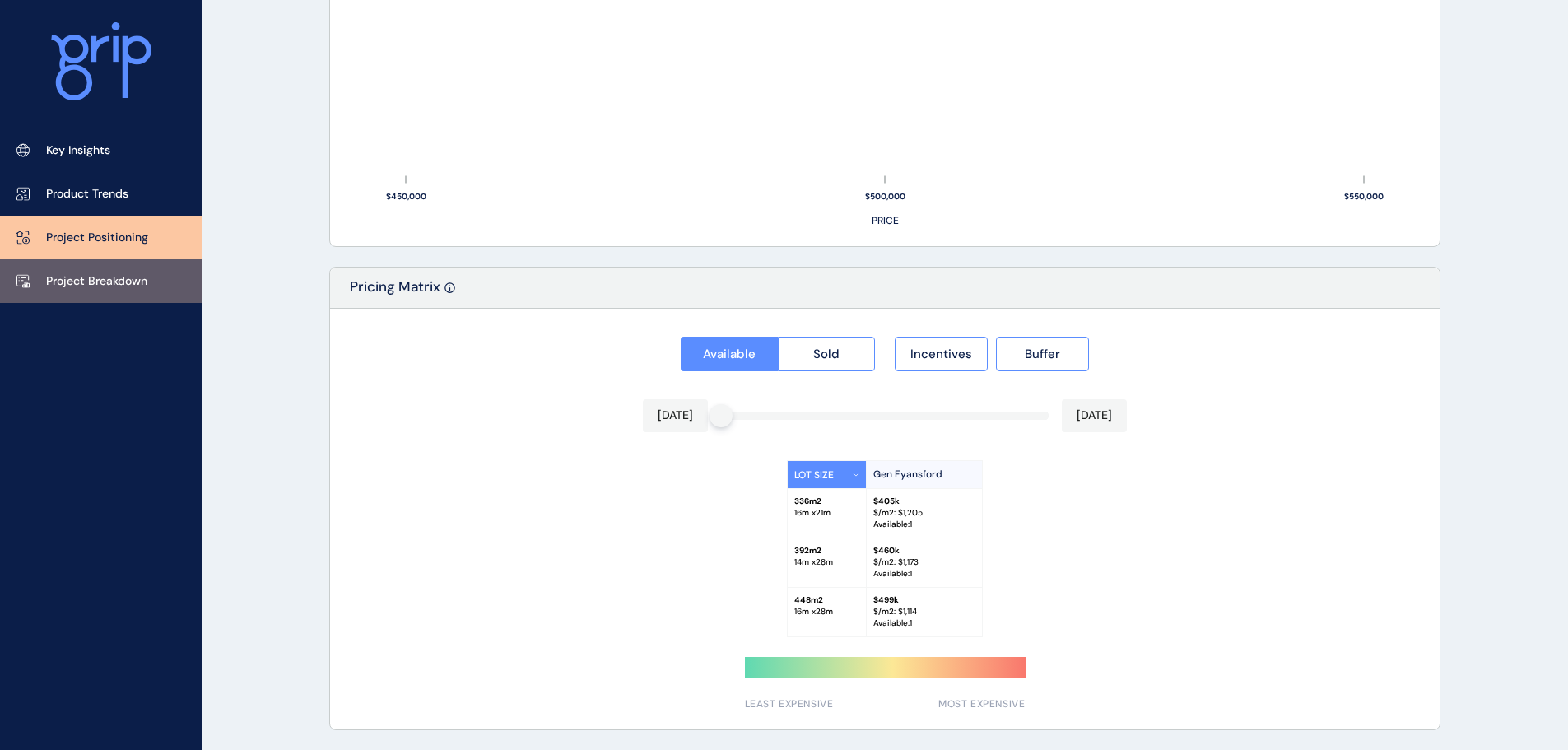
click at [130, 287] on p "Project Breakdown" at bounding box center [97, 281] width 101 height 17
